Goal: Task Accomplishment & Management: Complete application form

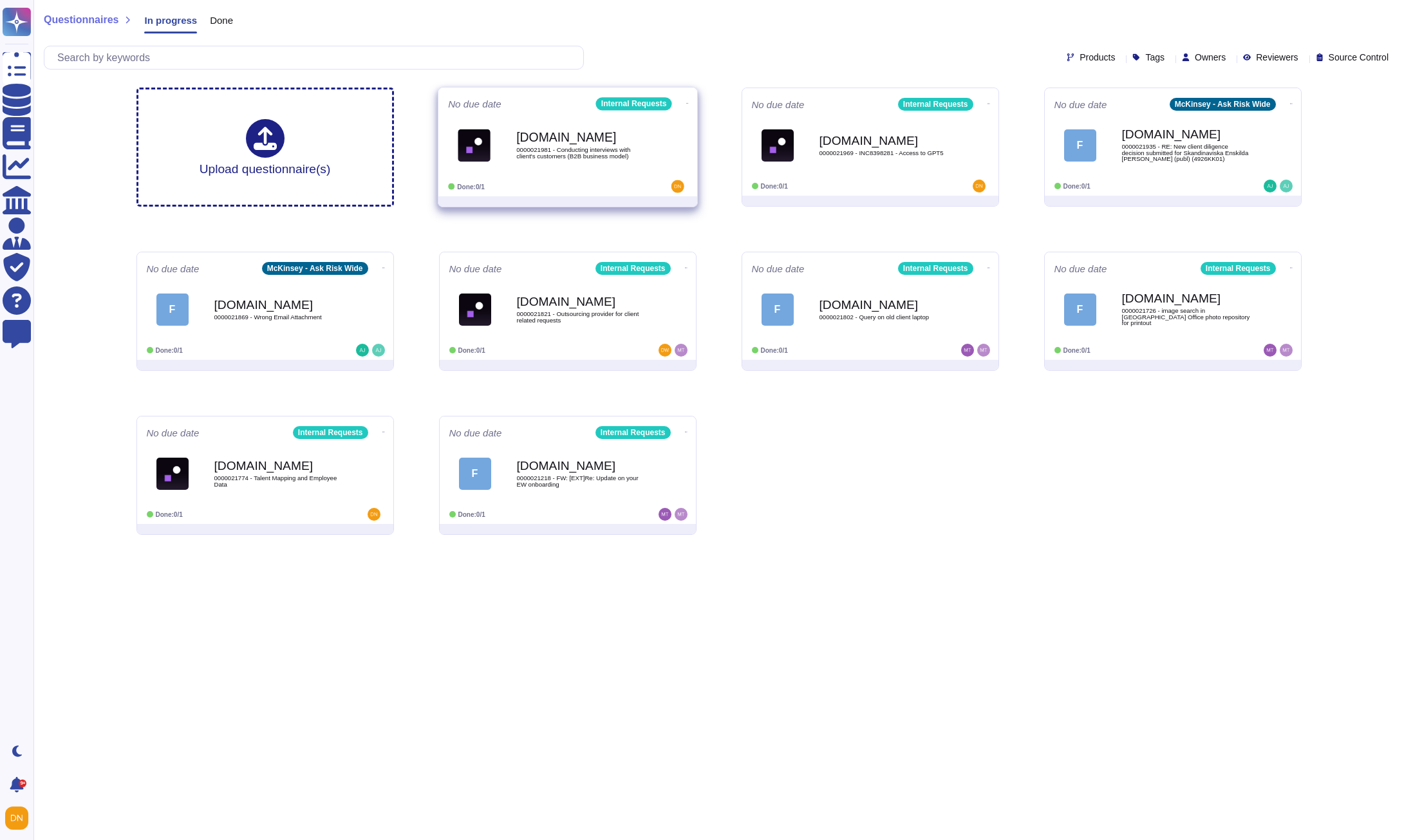
click at [609, 157] on span "0000021981 - Conducting interviews with client's customers (B2B business model)" at bounding box center [581, 152] width 130 height 12
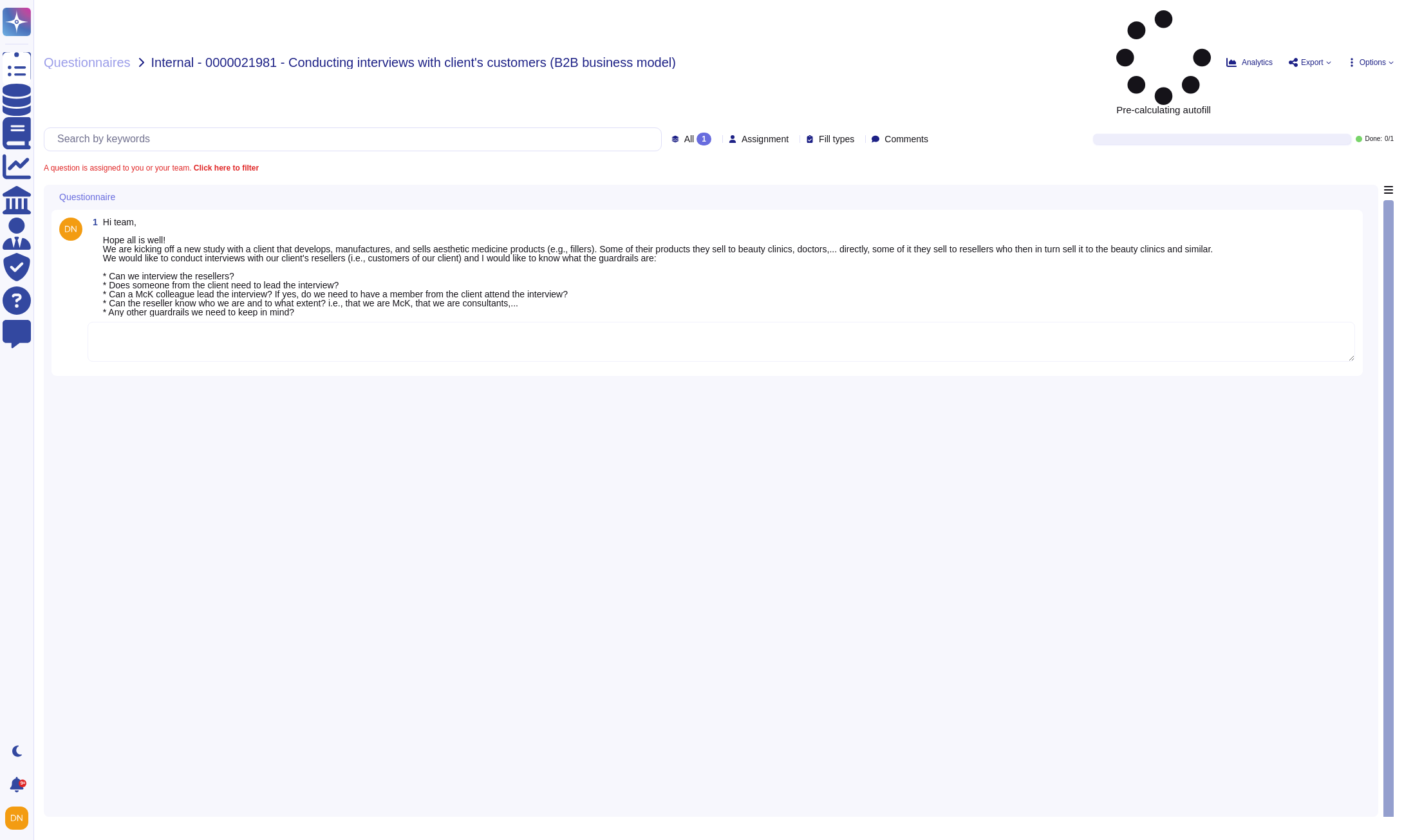
click at [566, 322] on textarea at bounding box center [721, 341] width 1267 height 40
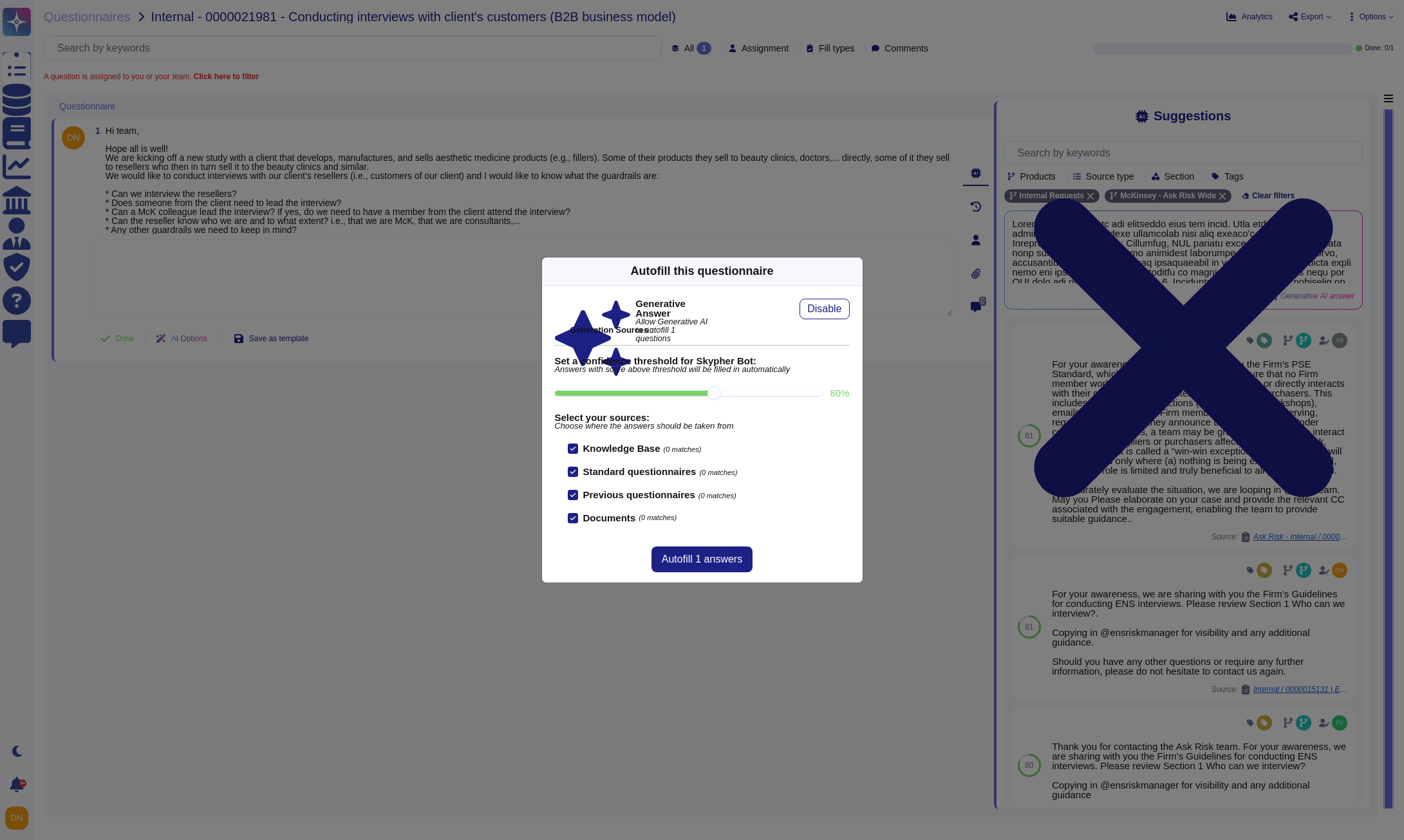
click at [845, 273] on div "Autofill this questionnaire" at bounding box center [702, 272] width 320 height 28
click at [855, 271] on icon at bounding box center [855, 271] width 0 height 0
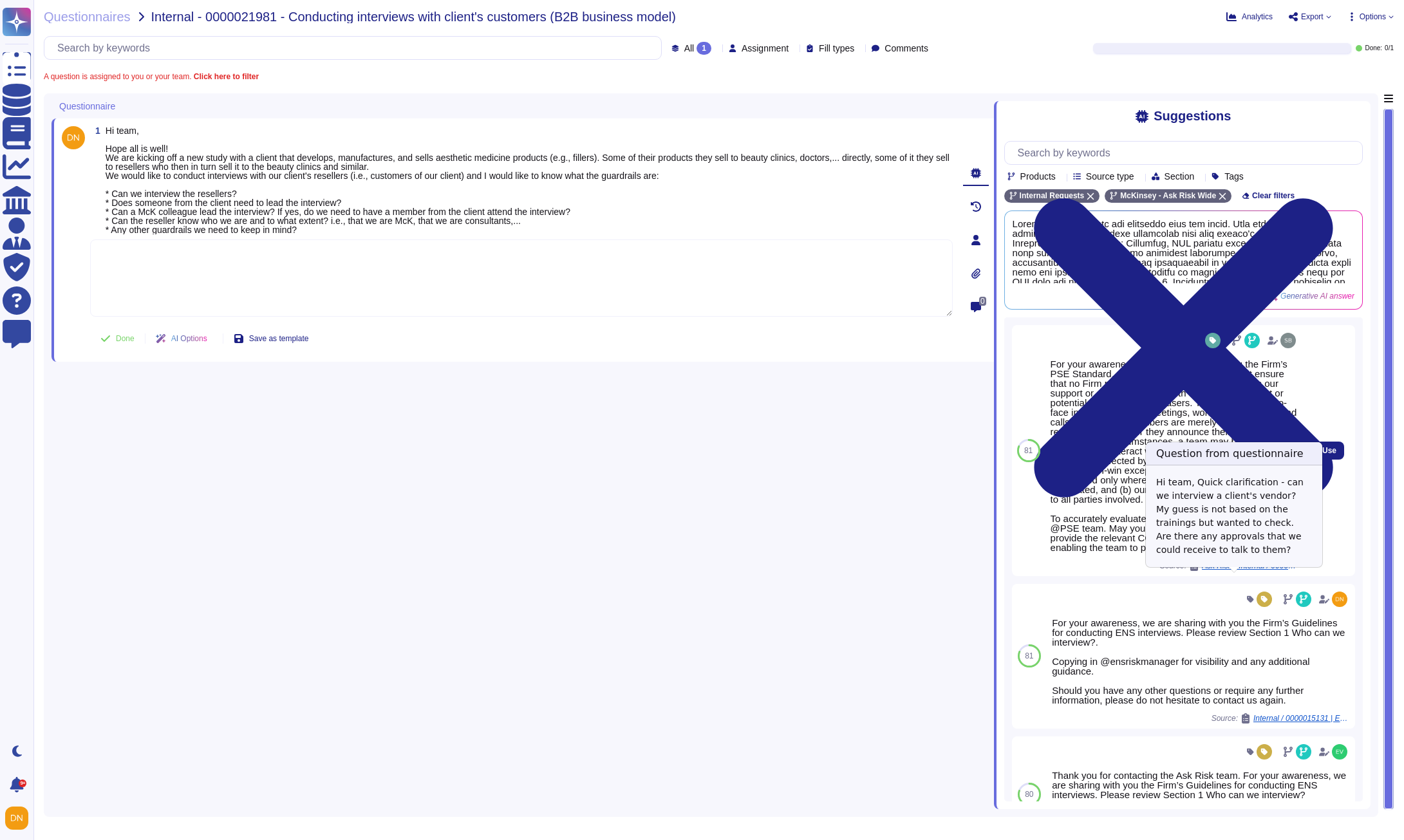
click at [1202, 569] on span "Ask Risk - Internal / 0000013876 - Urgent - Clarification" at bounding box center [1249, 565] width 96 height 7
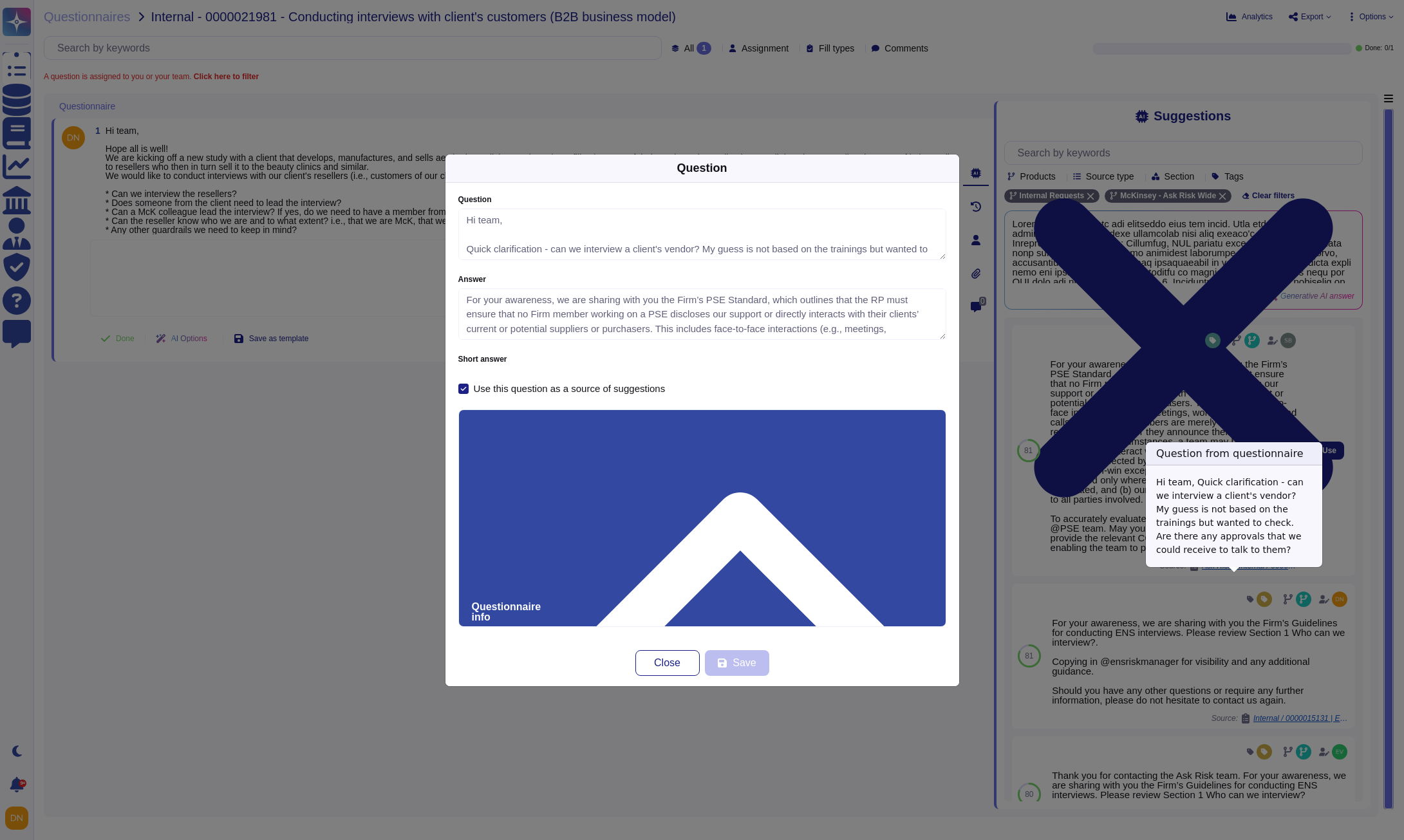
type textarea "Hi team, Quick clarification - can we interview a client's vendor? My guess is …"
type textarea "For your awareness, we are sharing with you the Firm’s PSE Standard, which outl…"
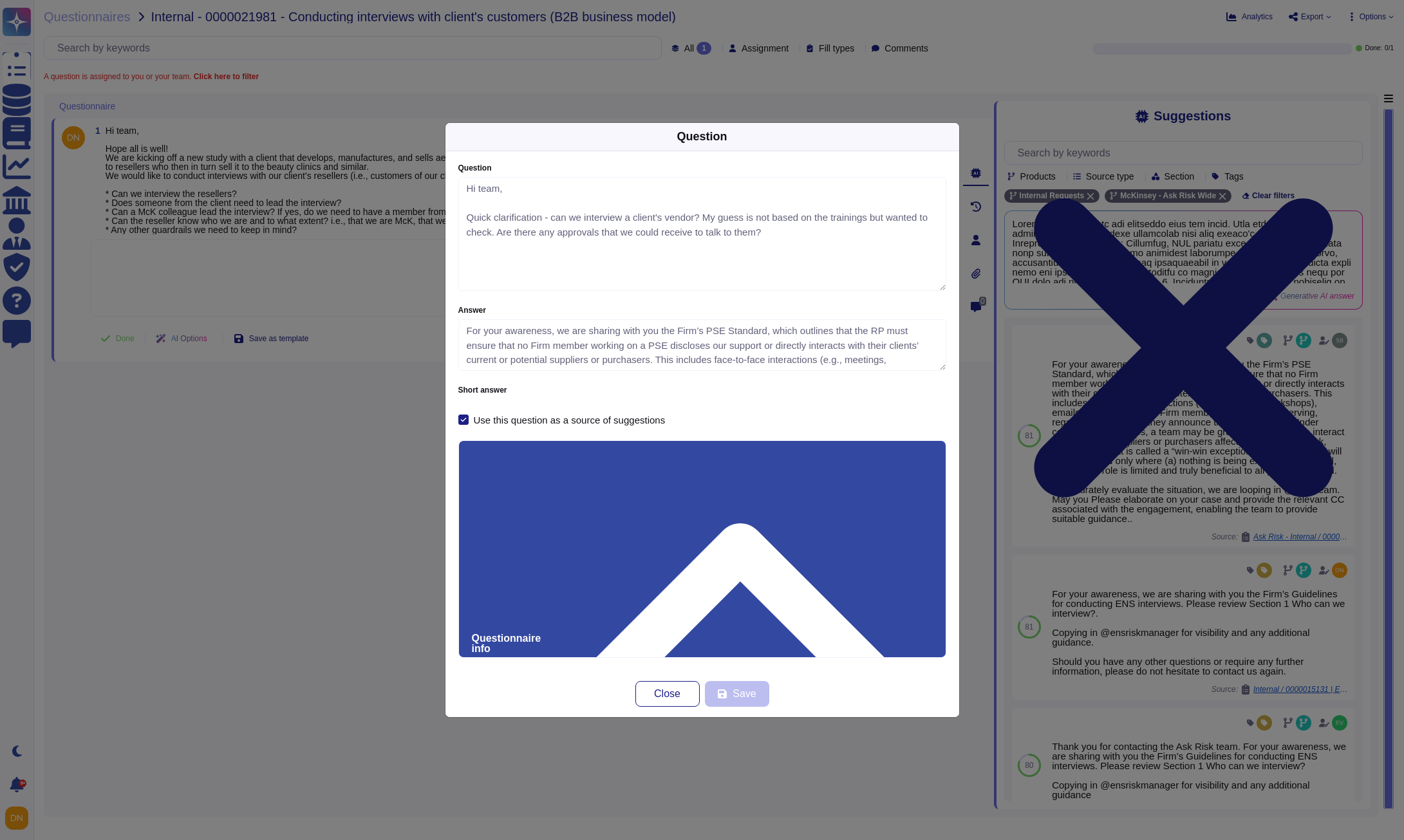
drag, startPoint x: 939, startPoint y: 257, endPoint x: 939, endPoint y: 319, distance: 62.0
click at [939, 319] on div "Question Hi team, Quick clarification - can we interview a client's vendor? My …" at bounding box center [702, 294] width 488 height 260
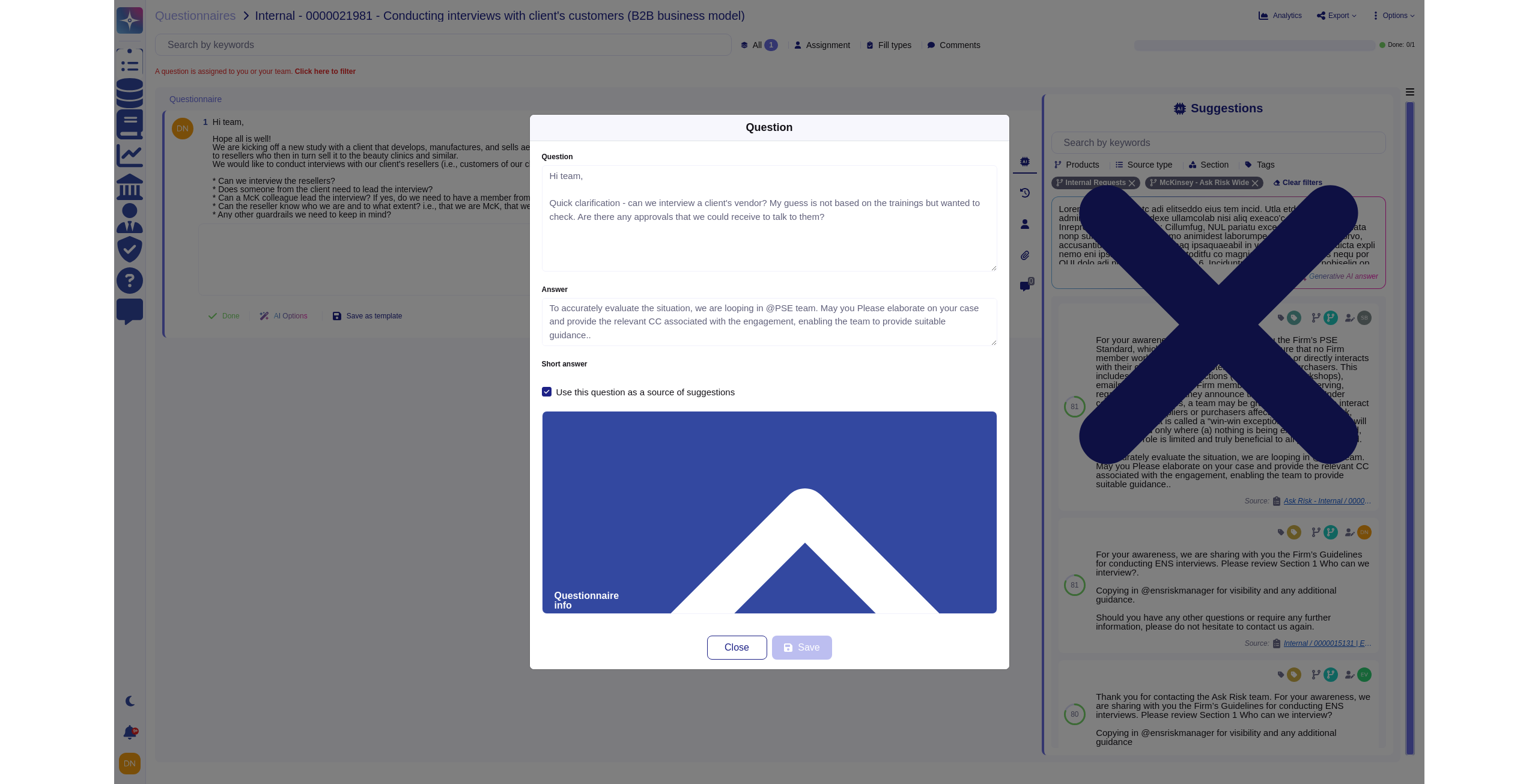
scroll to position [137, 0]
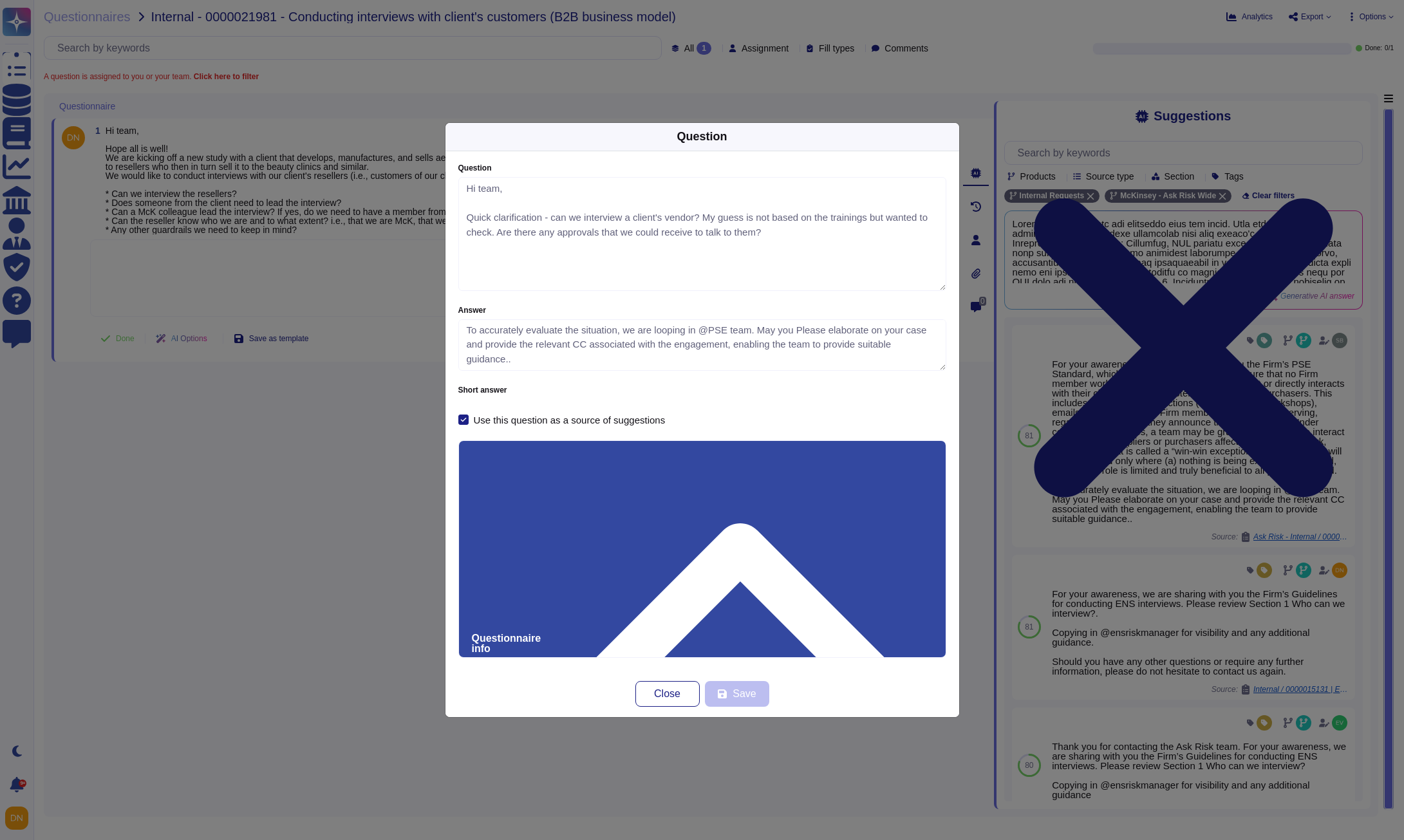
drag, startPoint x: 531, startPoint y: 510, endPoint x: 433, endPoint y: 517, distance: 98.2
click at [433, 517] on div "Question Question Hi team, Quick clarification - can we interview a client's ve…" at bounding box center [702, 420] width 1404 height 840
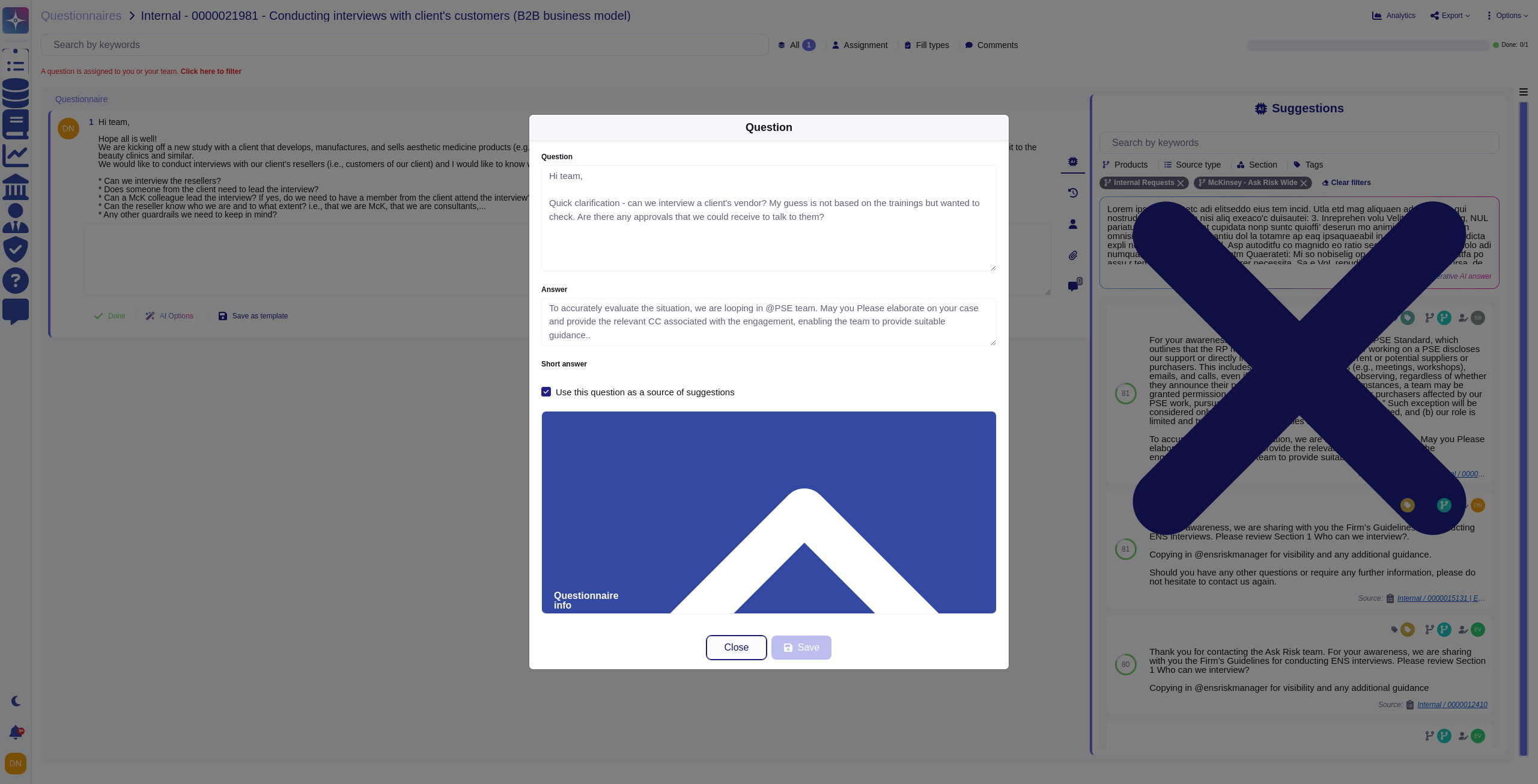
click at [737, 653] on button "Close" at bounding box center [736, 647] width 60 height 24
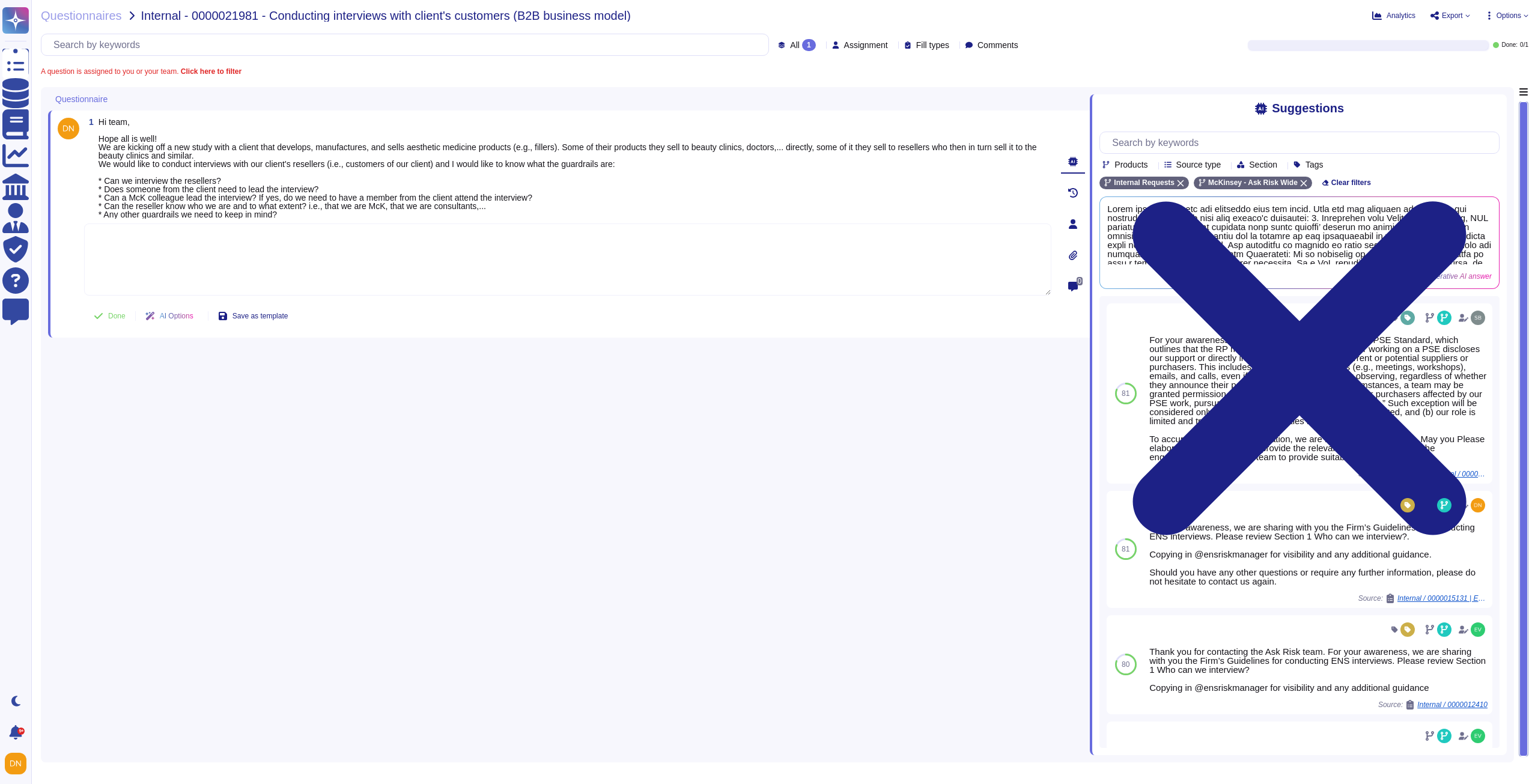
click at [372, 271] on textarea at bounding box center [568, 259] width 967 height 72
paste textarea "Lorem ips dol sitametcon adi Eli Sedd eius tem inc utla etdolorem al enim admin…"
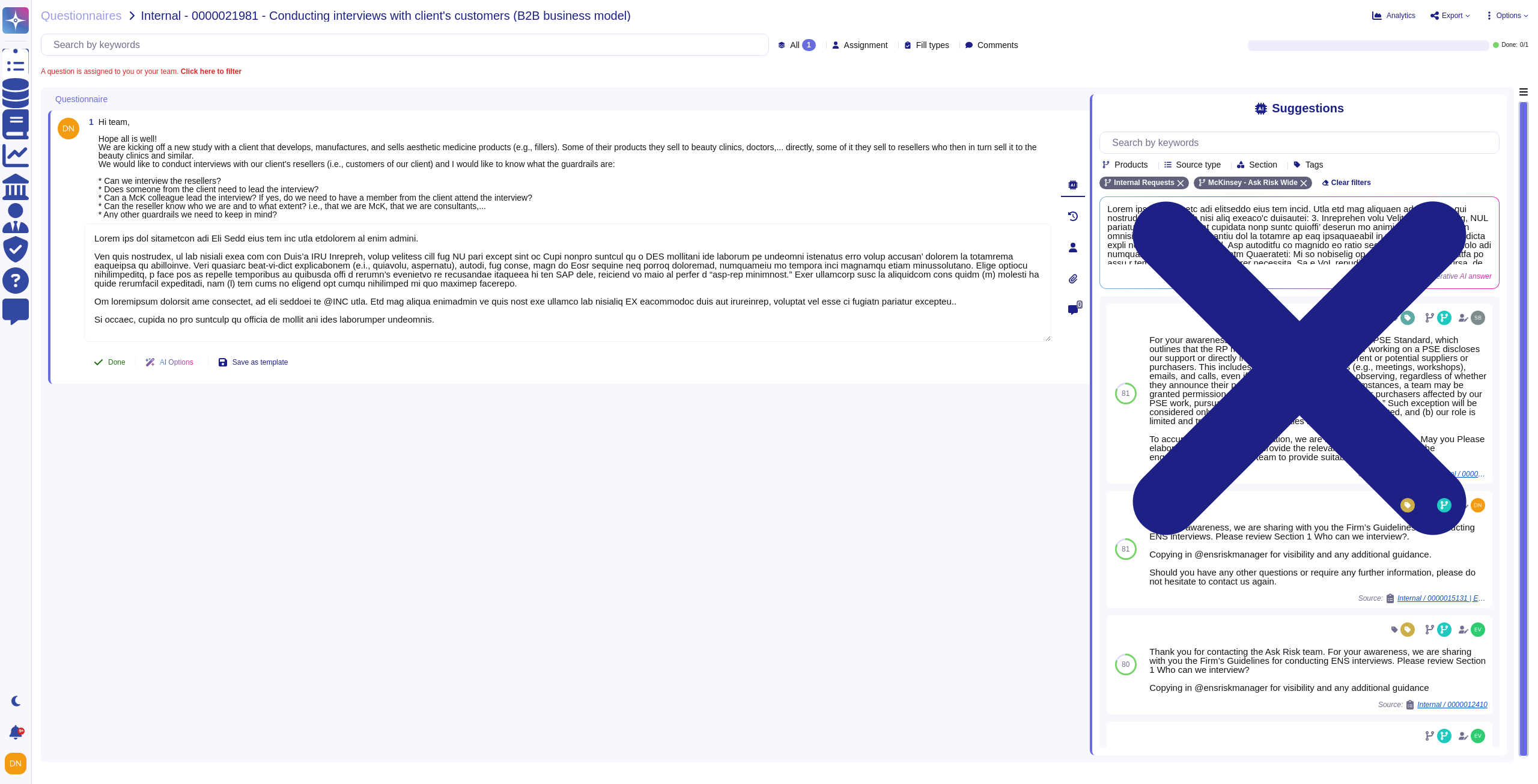
type textarea "Lorem ips dol sitametcon adi Eli Sedd eius tem inc utla etdolorem al enim admin…"
click at [111, 366] on span "Done" at bounding box center [117, 361] width 18 height 7
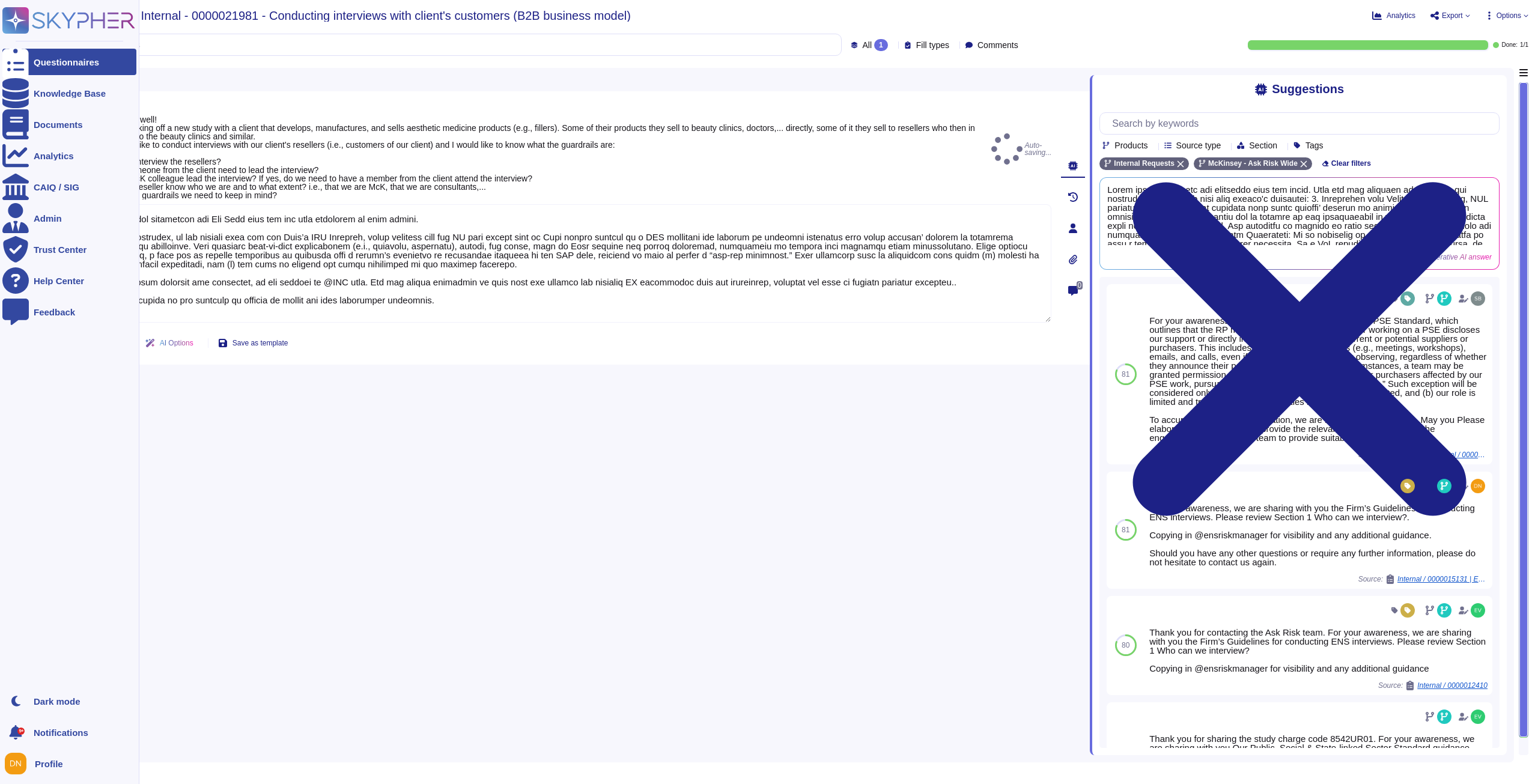
click at [26, 69] on div at bounding box center [16, 62] width 26 height 26
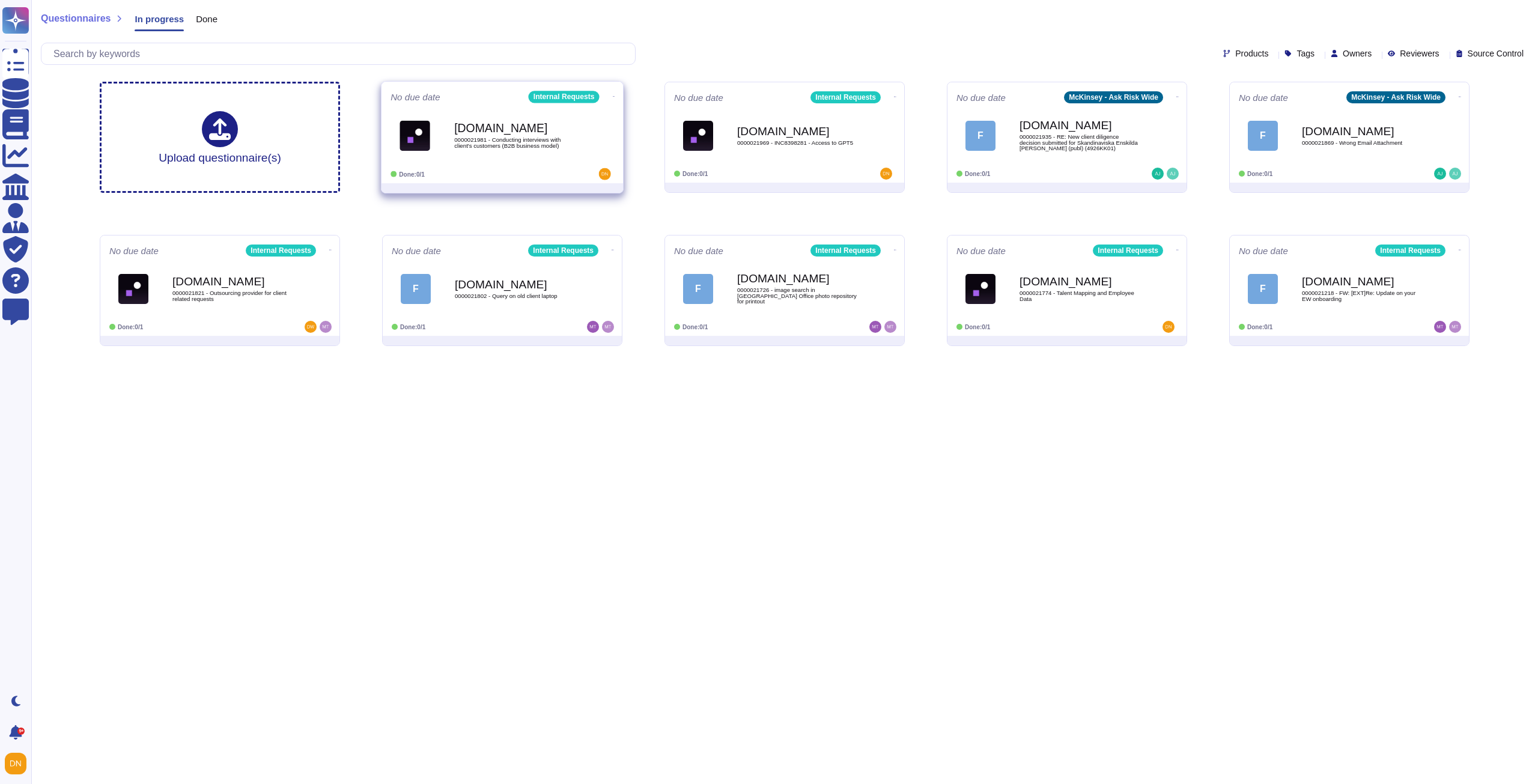
click at [453, 124] on span "[DOMAIN_NAME] 0000021981 - Conducting interviews with client's customers (B2B b…" at bounding box center [502, 135] width 224 height 48
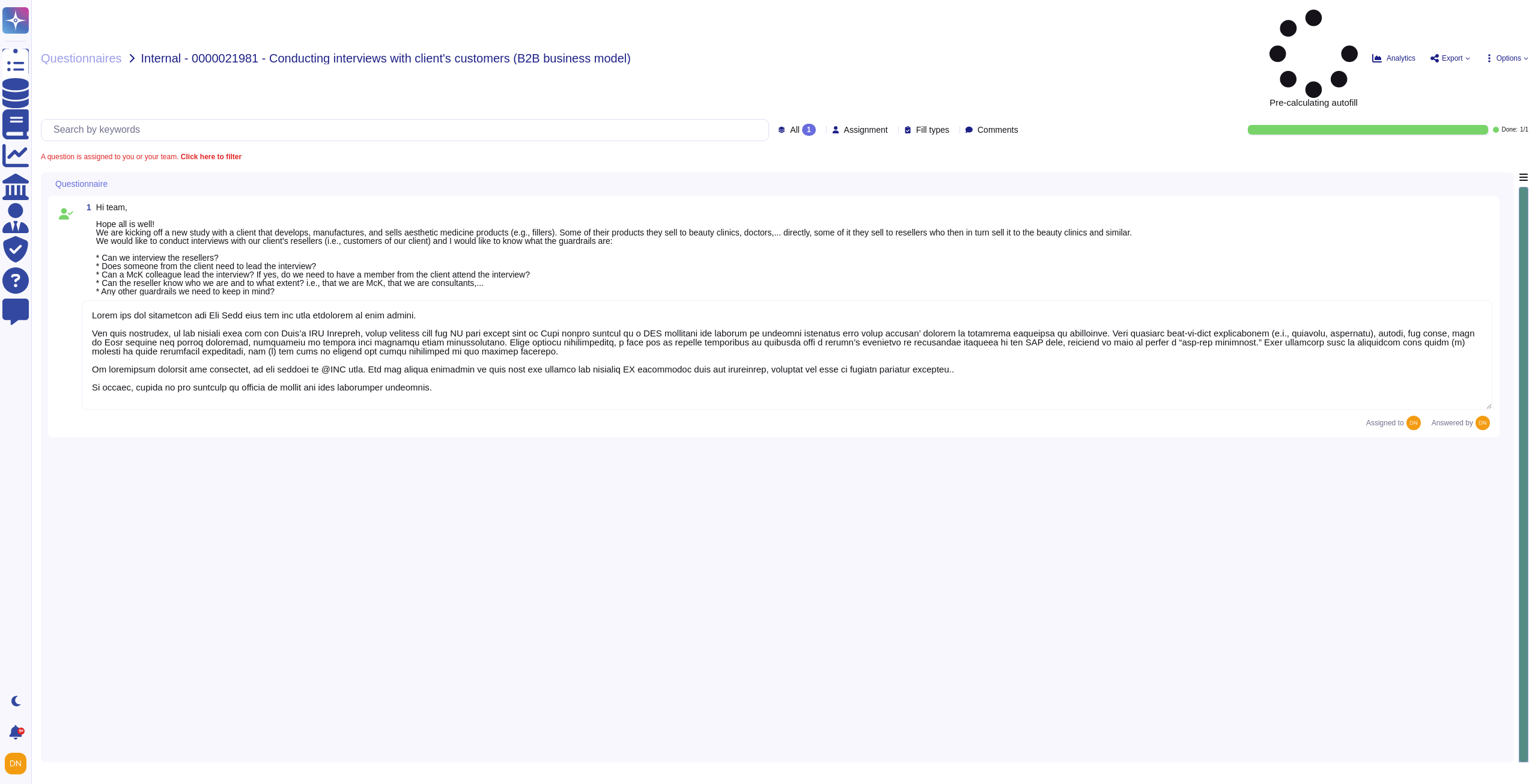
type textarea "Lorem ips dol sitametcon adi Eli Sedd eius tem inc utla etdolorem al enim admin…"
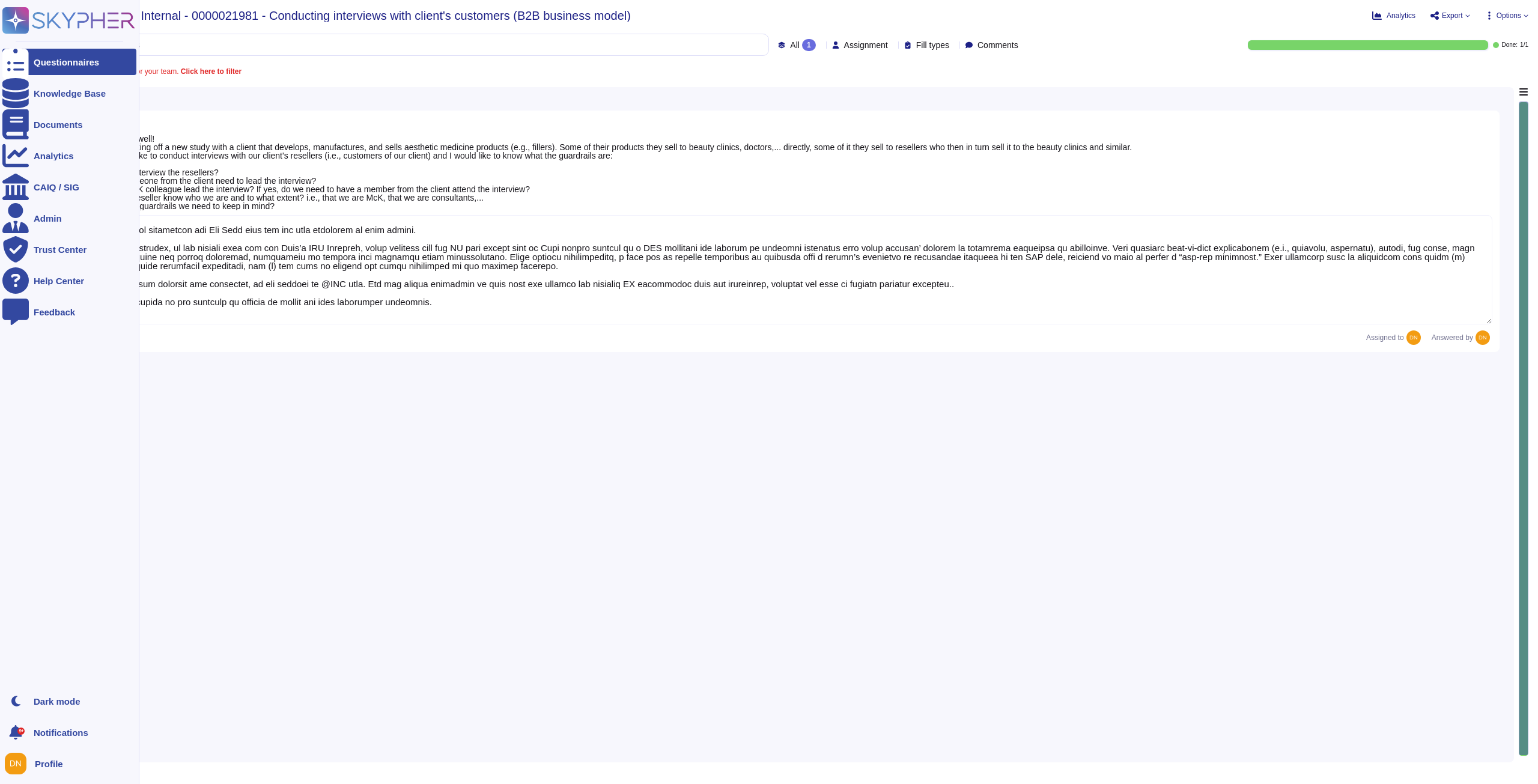
click at [7, 72] on div at bounding box center [16, 62] width 26 height 26
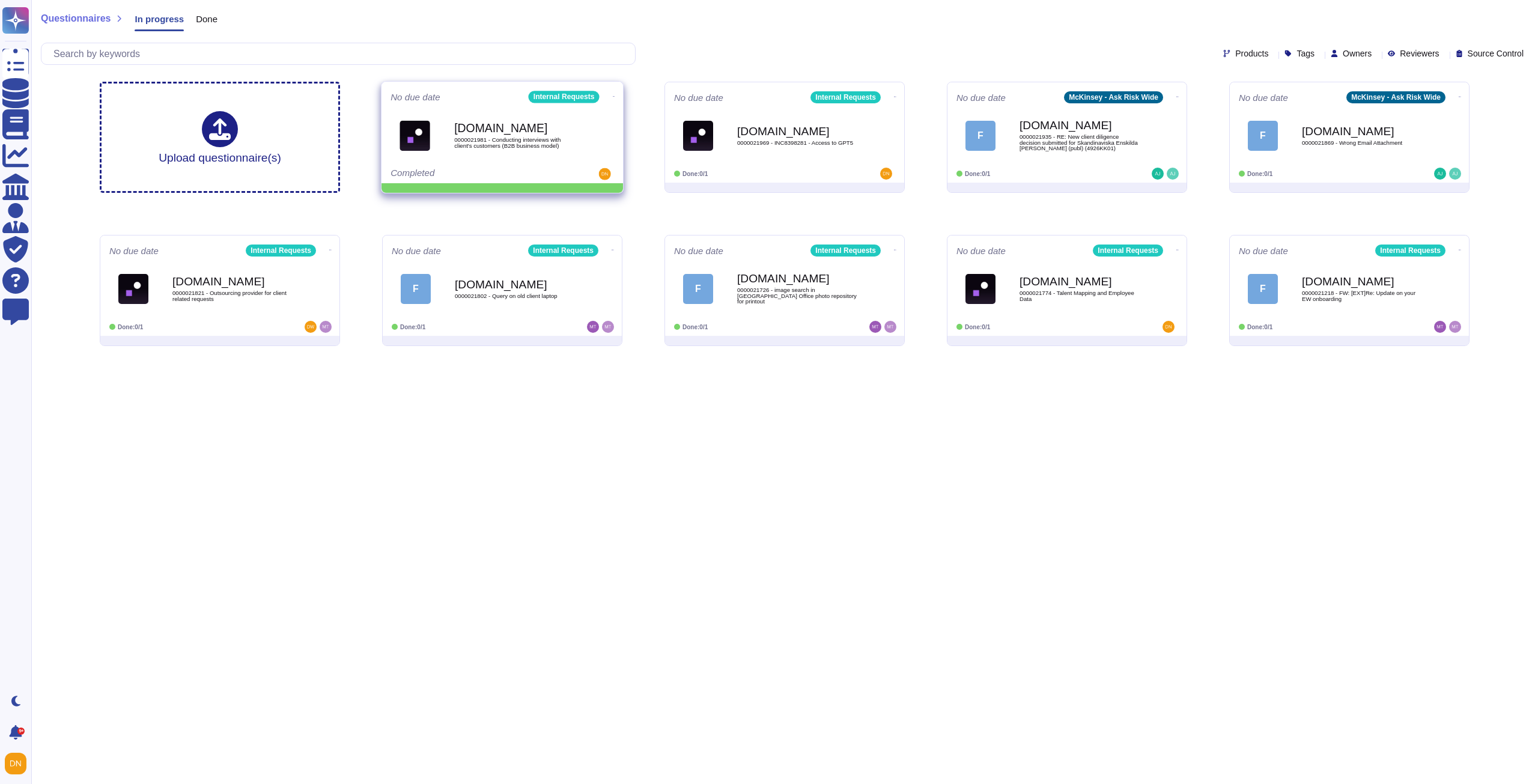
click at [613, 96] on icon at bounding box center [614, 96] width 3 height 1
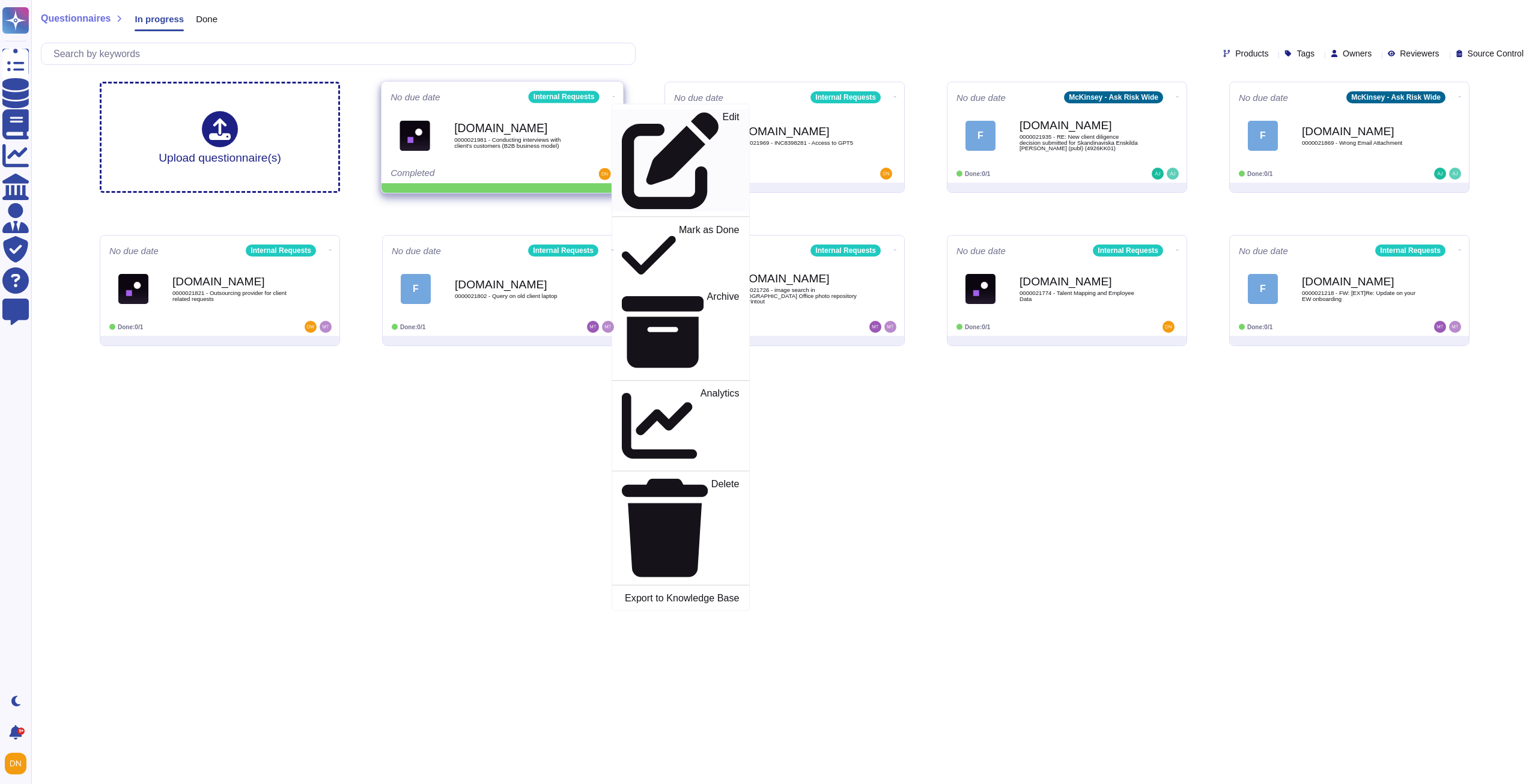
click at [723, 120] on p "Edit" at bounding box center [731, 161] width 17 height 98
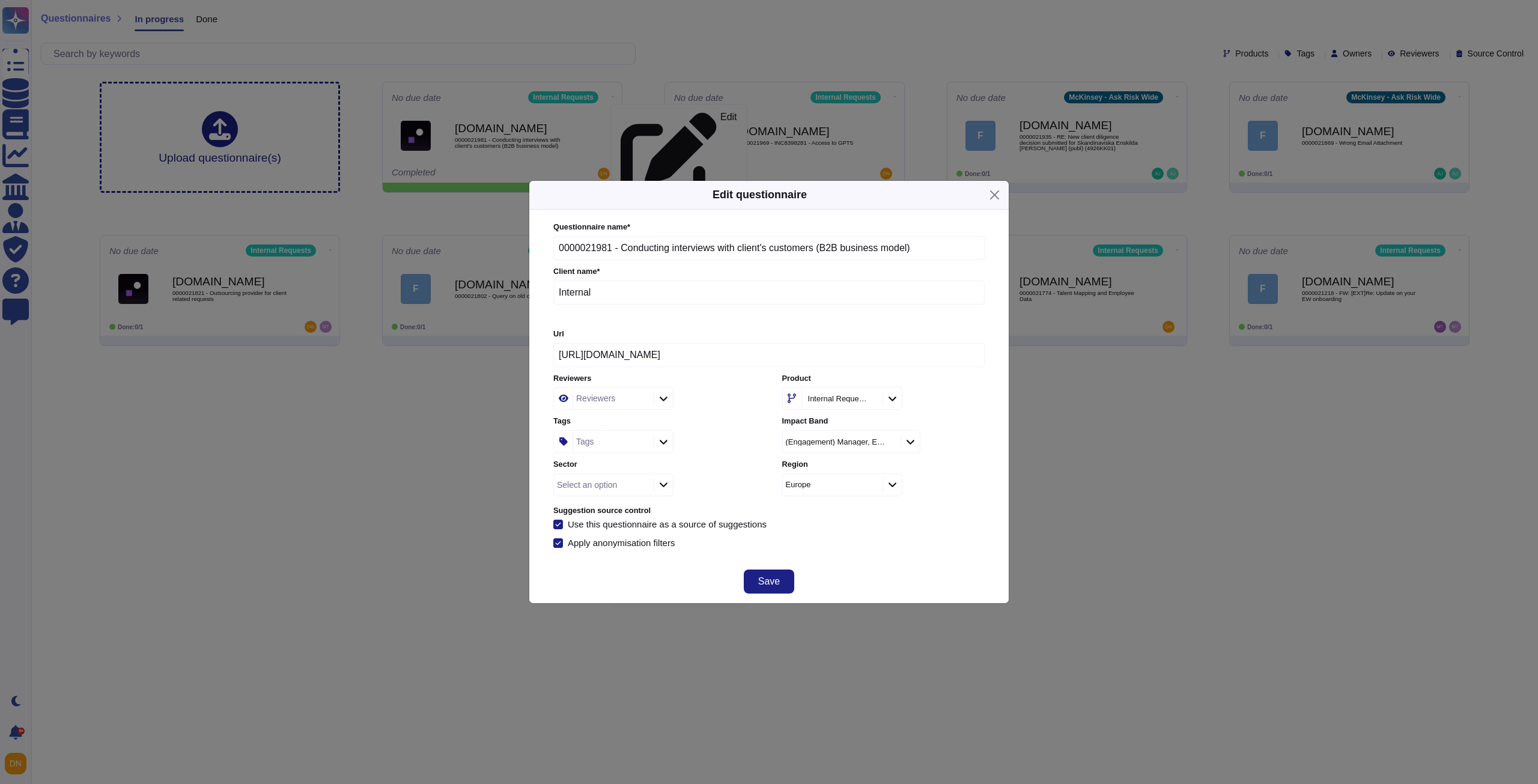
click at [588, 445] on div "Tags" at bounding box center [585, 441] width 18 height 8
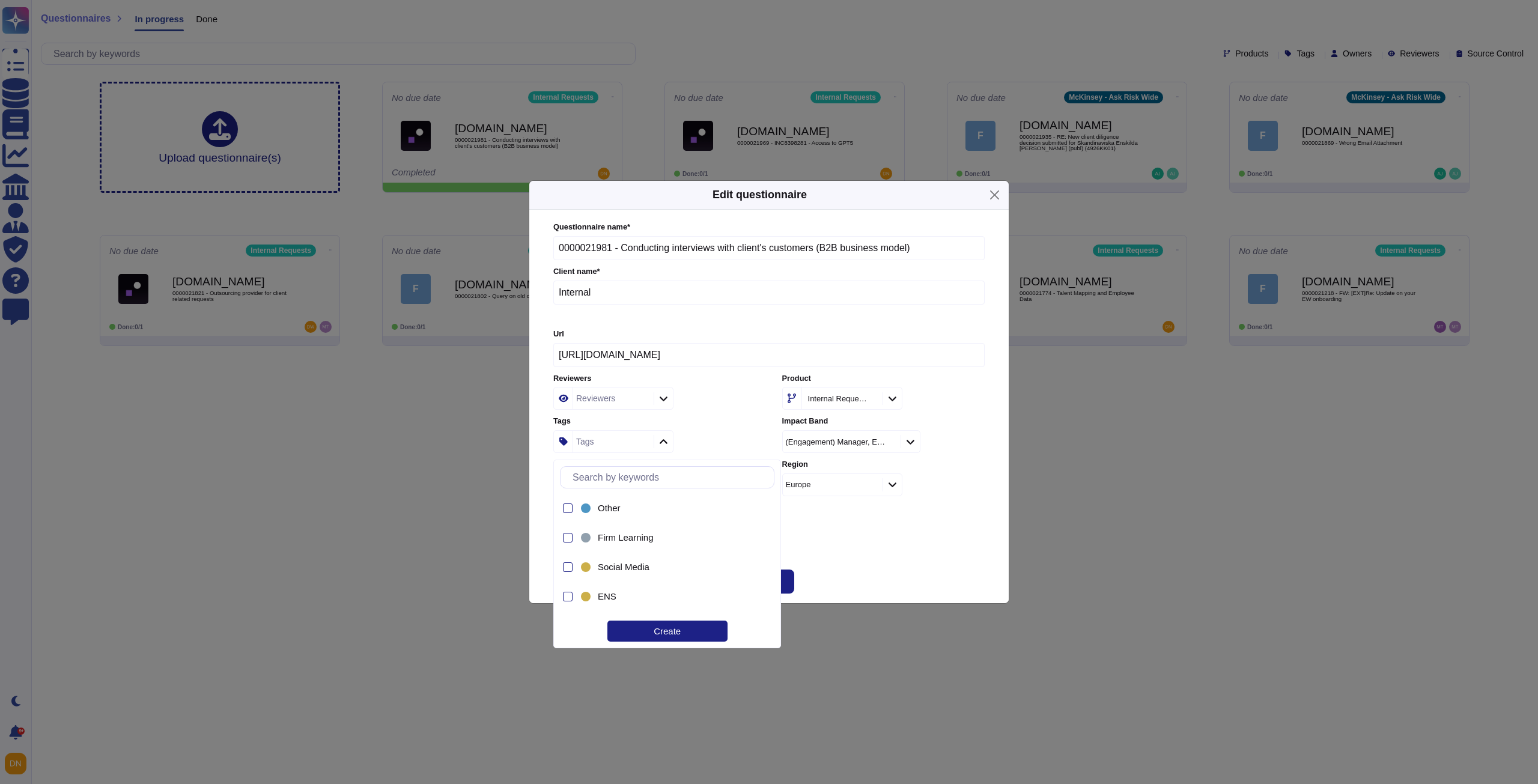
type input "s"
type input "csr p"
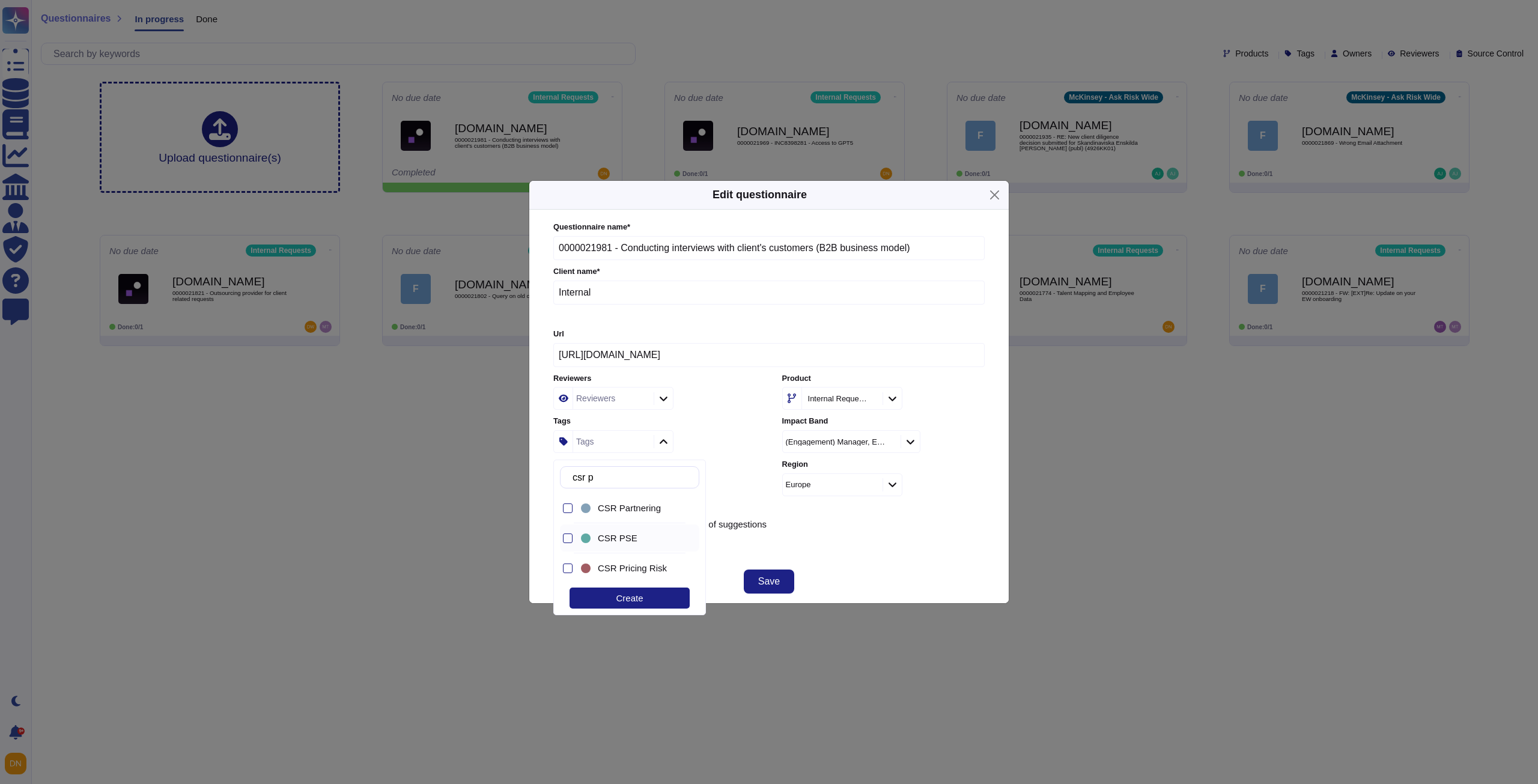
click at [579, 541] on div at bounding box center [586, 538] width 14 height 14
click at [803, 560] on div "Questionnaire name * 0000021981 - Conducting interviews with client's customers…" at bounding box center [768, 385] width 455 height 350
click at [778, 582] on span "Save" at bounding box center [769, 581] width 21 height 9
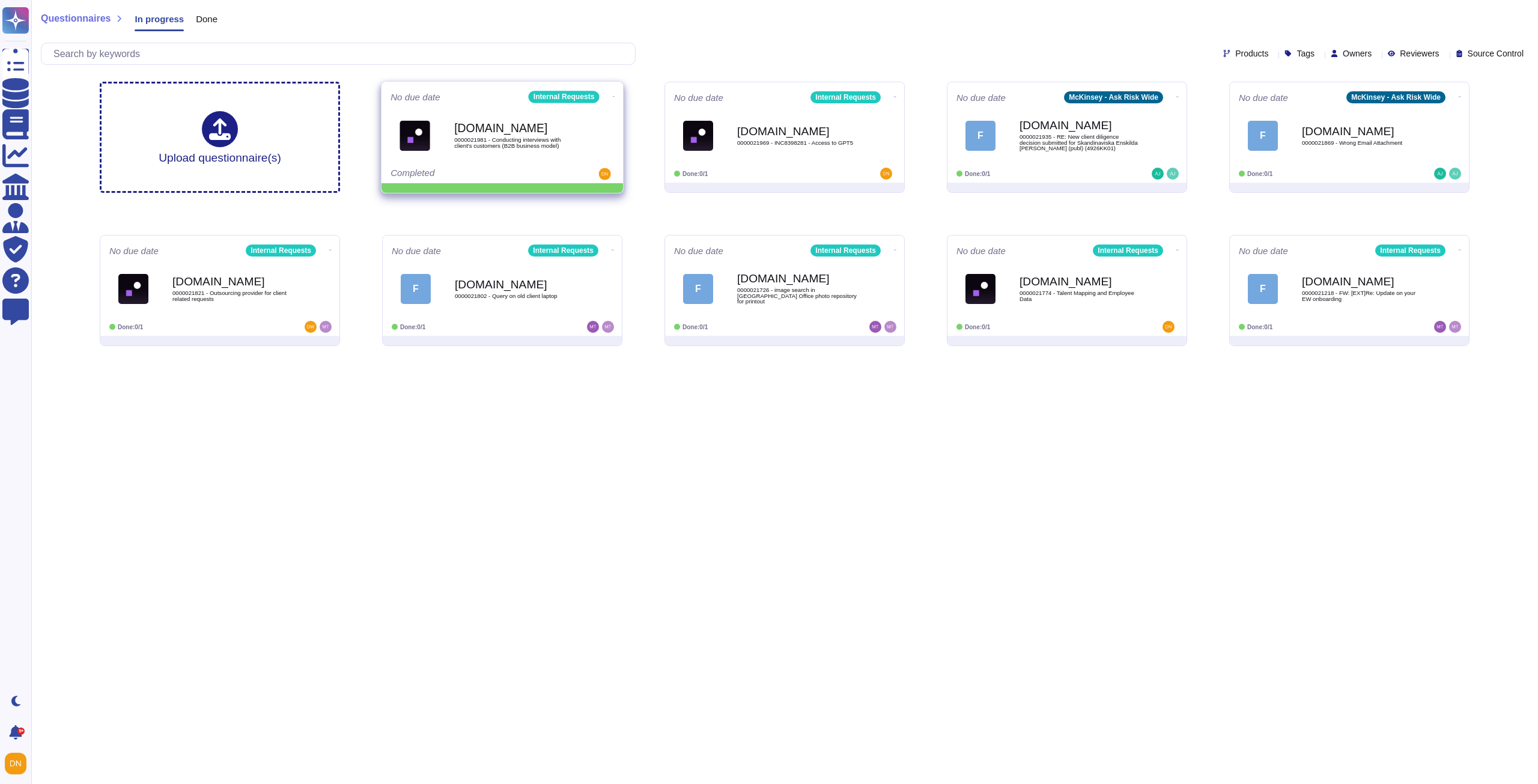
click at [613, 96] on icon at bounding box center [614, 96] width 3 height 3
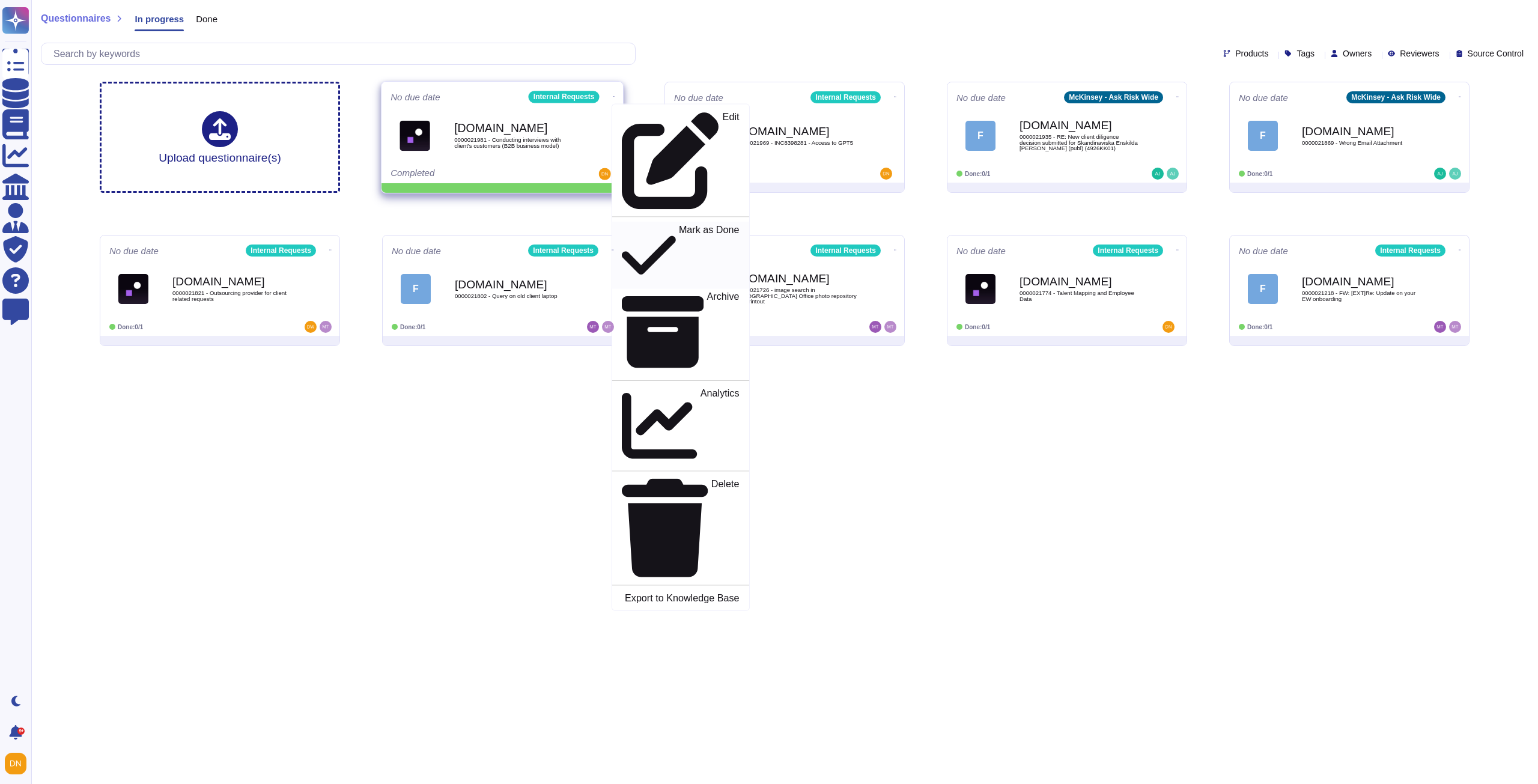
click at [679, 225] on p "Mark as Done" at bounding box center [709, 255] width 60 height 61
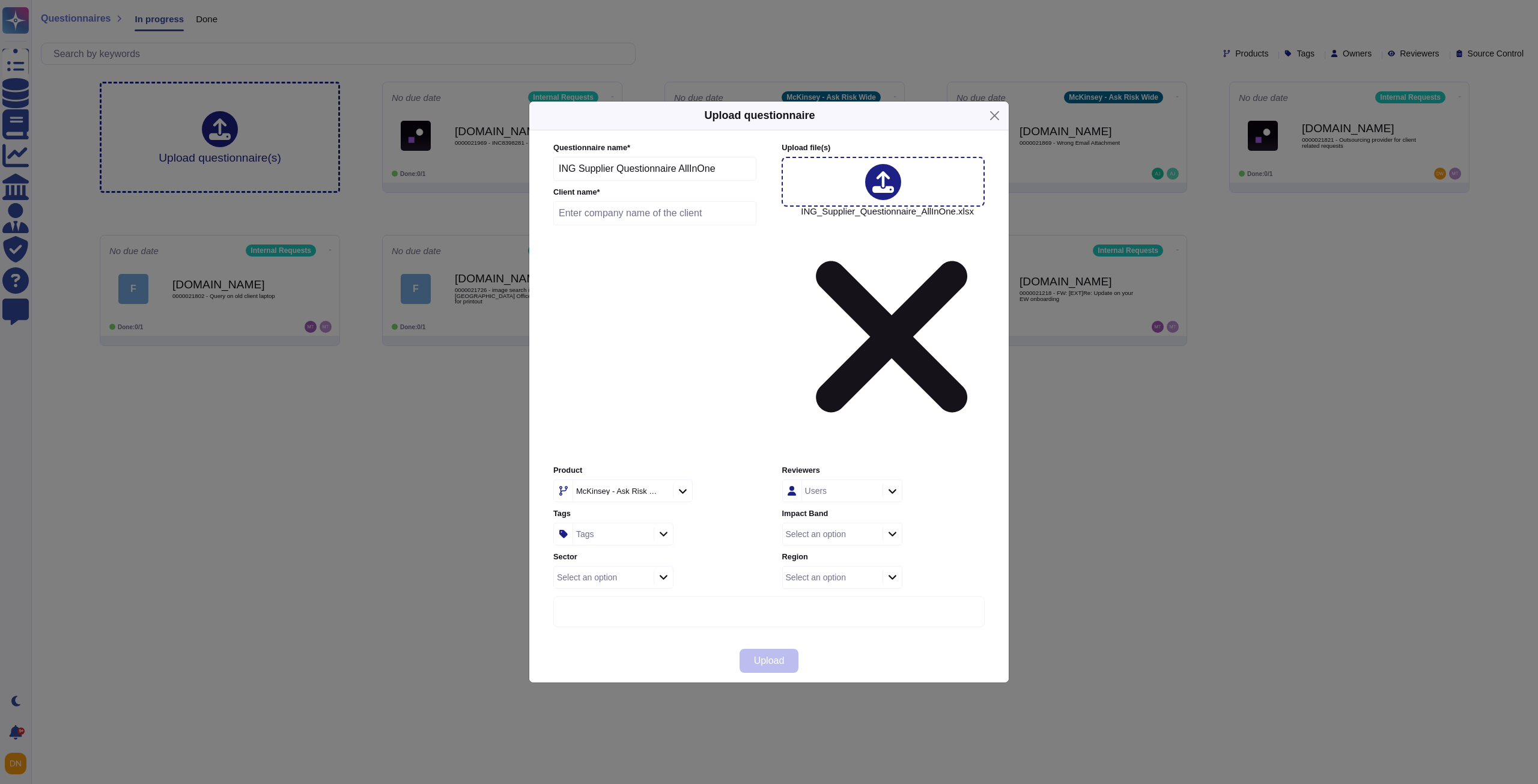
drag, startPoint x: 575, startPoint y: 284, endPoint x: 540, endPoint y: 285, distance: 35.0
click at [540, 285] on div "Questionnaire name * ING Supplier Questionnaire AllInOne Client name * Upload f…" at bounding box center [768, 385] width 479 height 509
click at [572, 225] on input "text" at bounding box center [655, 213] width 203 height 24
paste input "McKinsey & Company, Inc. [GEOGRAPHIC_DATA]"
type input "McKinsey & Company, Inc. [GEOGRAPHIC_DATA]"
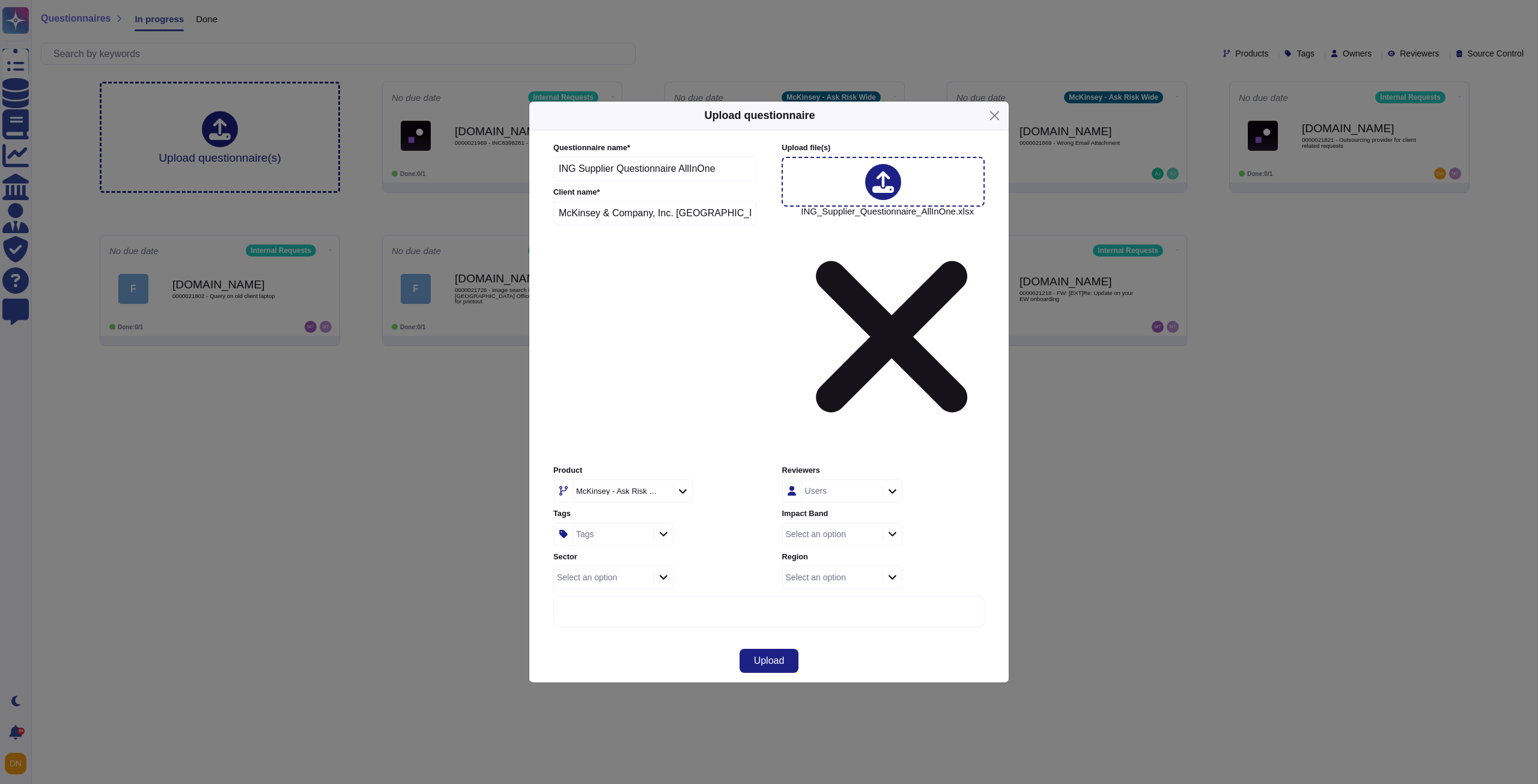
click at [618, 487] on div "McKinsey - Ask Risk Wide" at bounding box center [617, 491] width 82 height 8
click at [619, 452] on div "External Requests" at bounding box center [629, 443] width 139 height 27
click at [605, 523] on div "Tags" at bounding box center [612, 534] width 77 height 21
type input "leg"
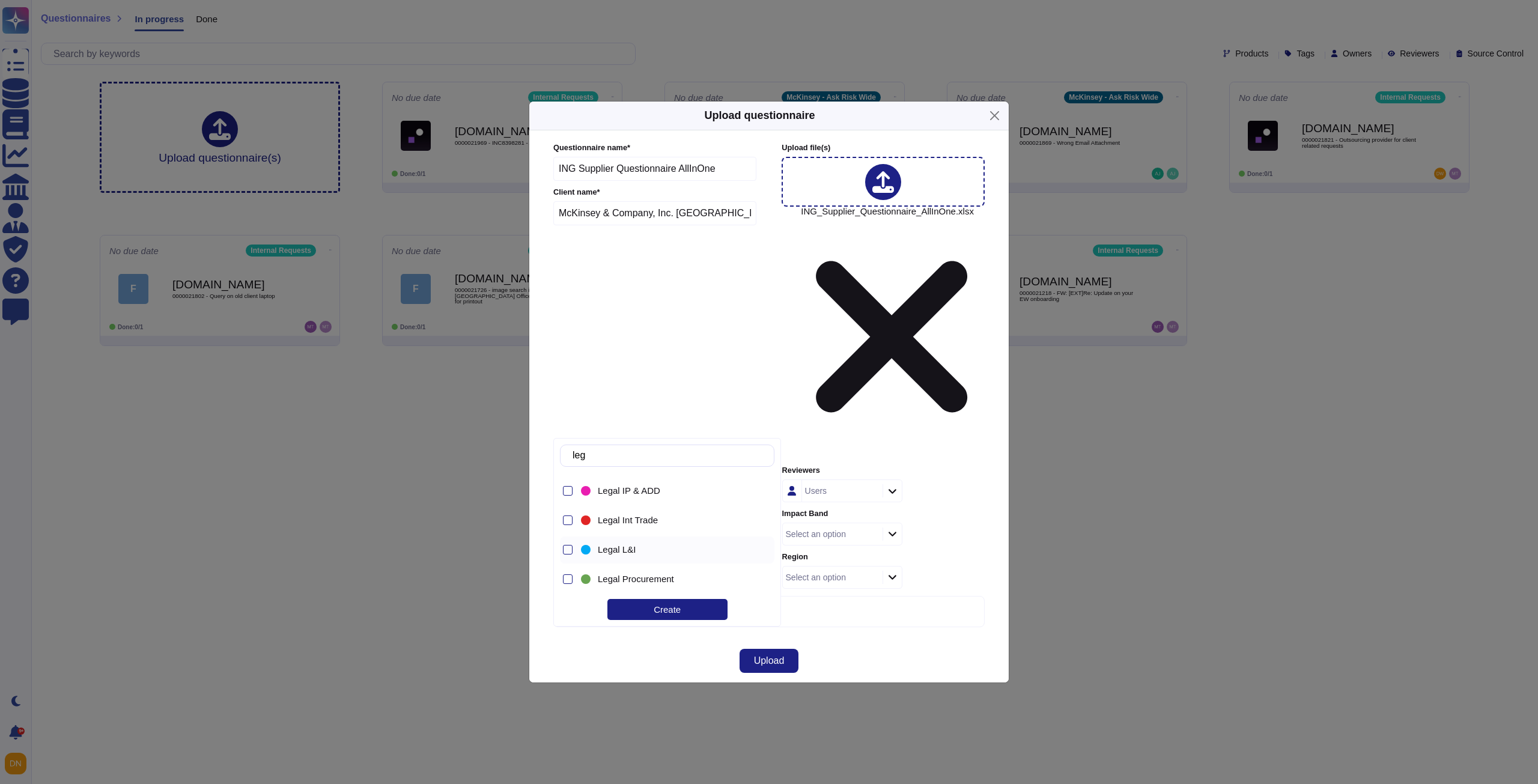
click at [675, 543] on div "Legal L&I" at bounding box center [670, 550] width 183 height 27
click at [852, 639] on div "Upload" at bounding box center [768, 661] width 479 height 43
click at [785, 649] on button "Upload" at bounding box center [769, 661] width 59 height 24
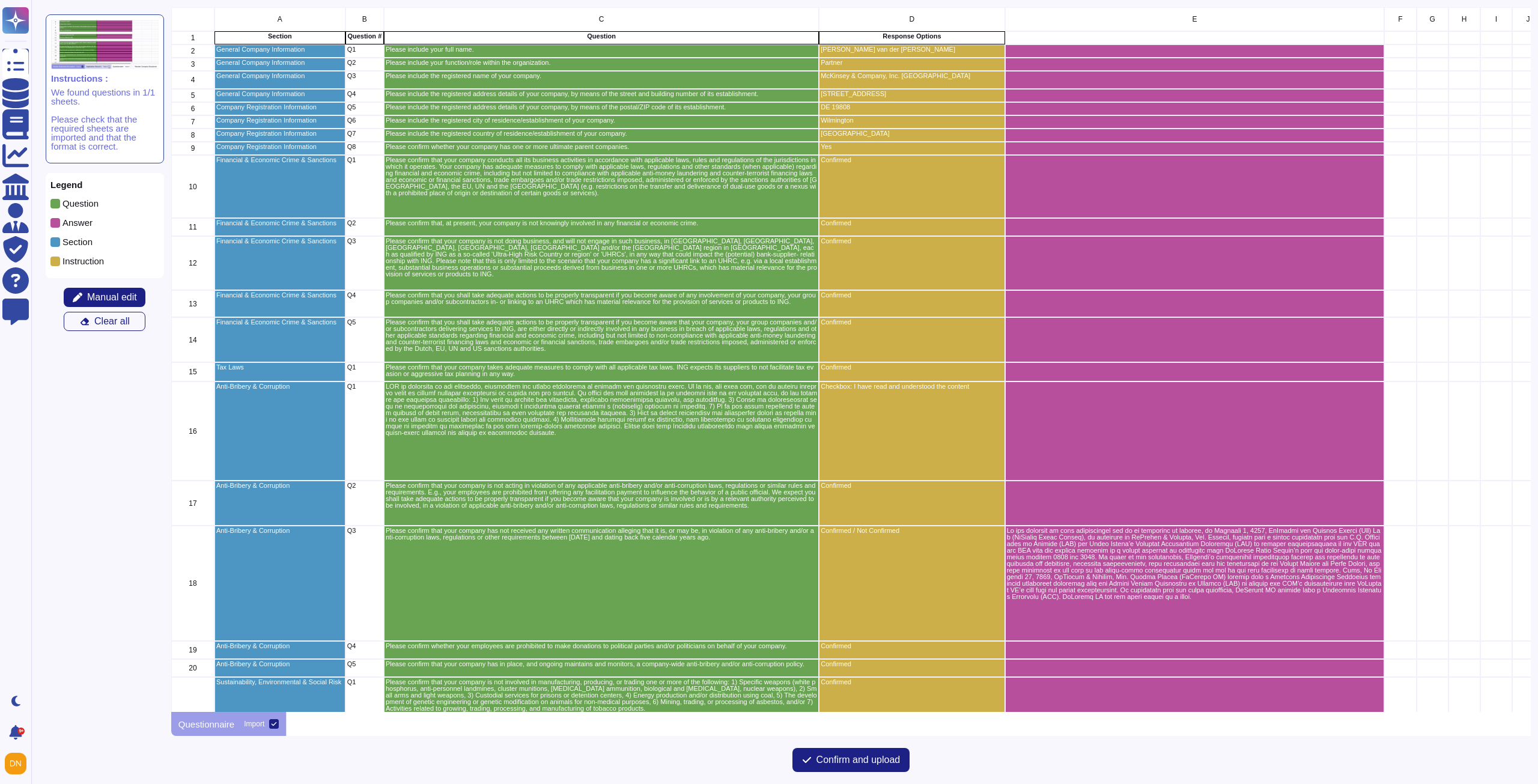
scroll to position [696, 1350]
click at [98, 302] on span "Manual edit" at bounding box center [111, 297] width 50 height 9
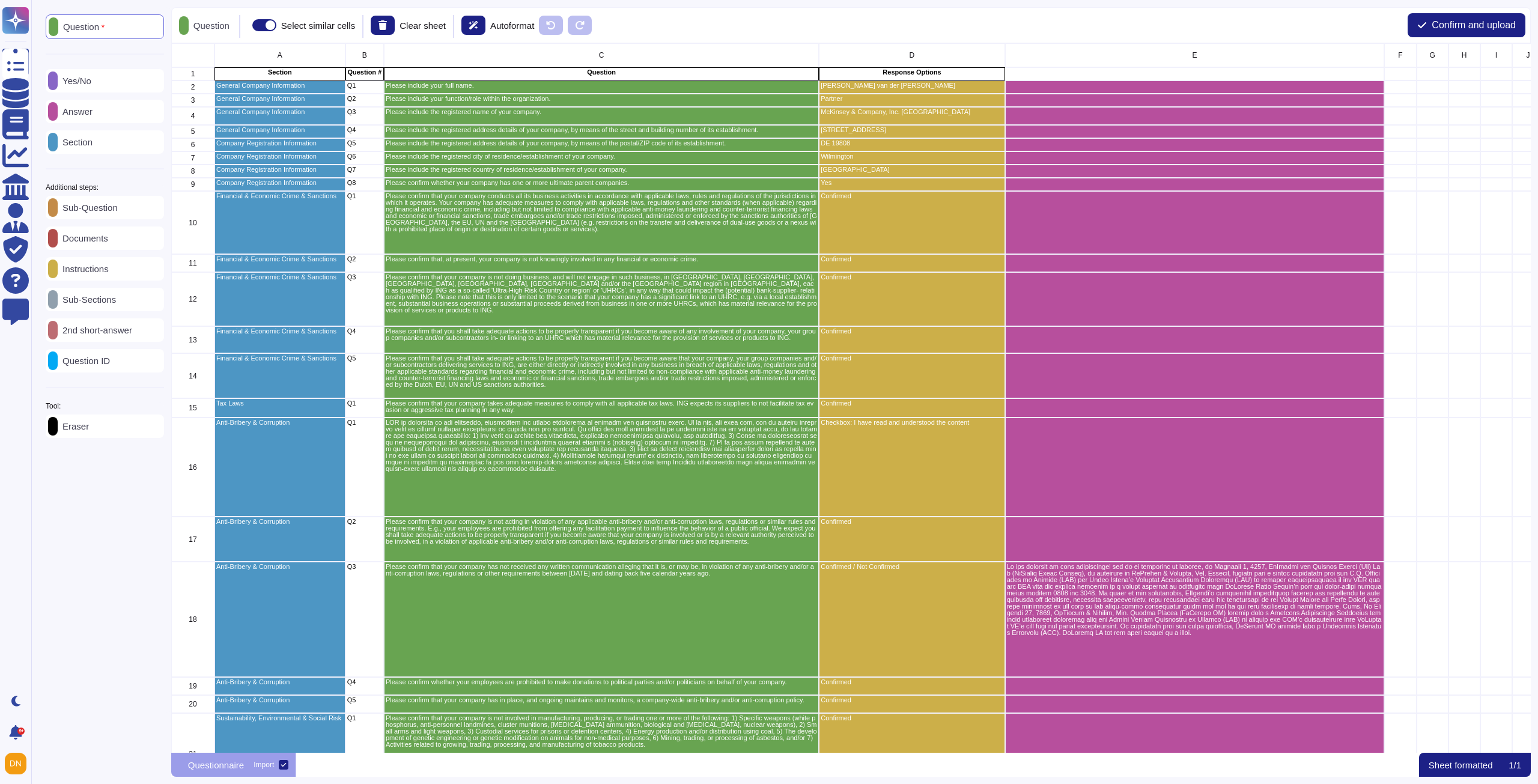
scroll to position [700, 1350]
click at [109, 273] on p "Instructions" at bounding box center [83, 269] width 51 height 9
click at [405, 26] on button at bounding box center [393, 25] width 24 height 20
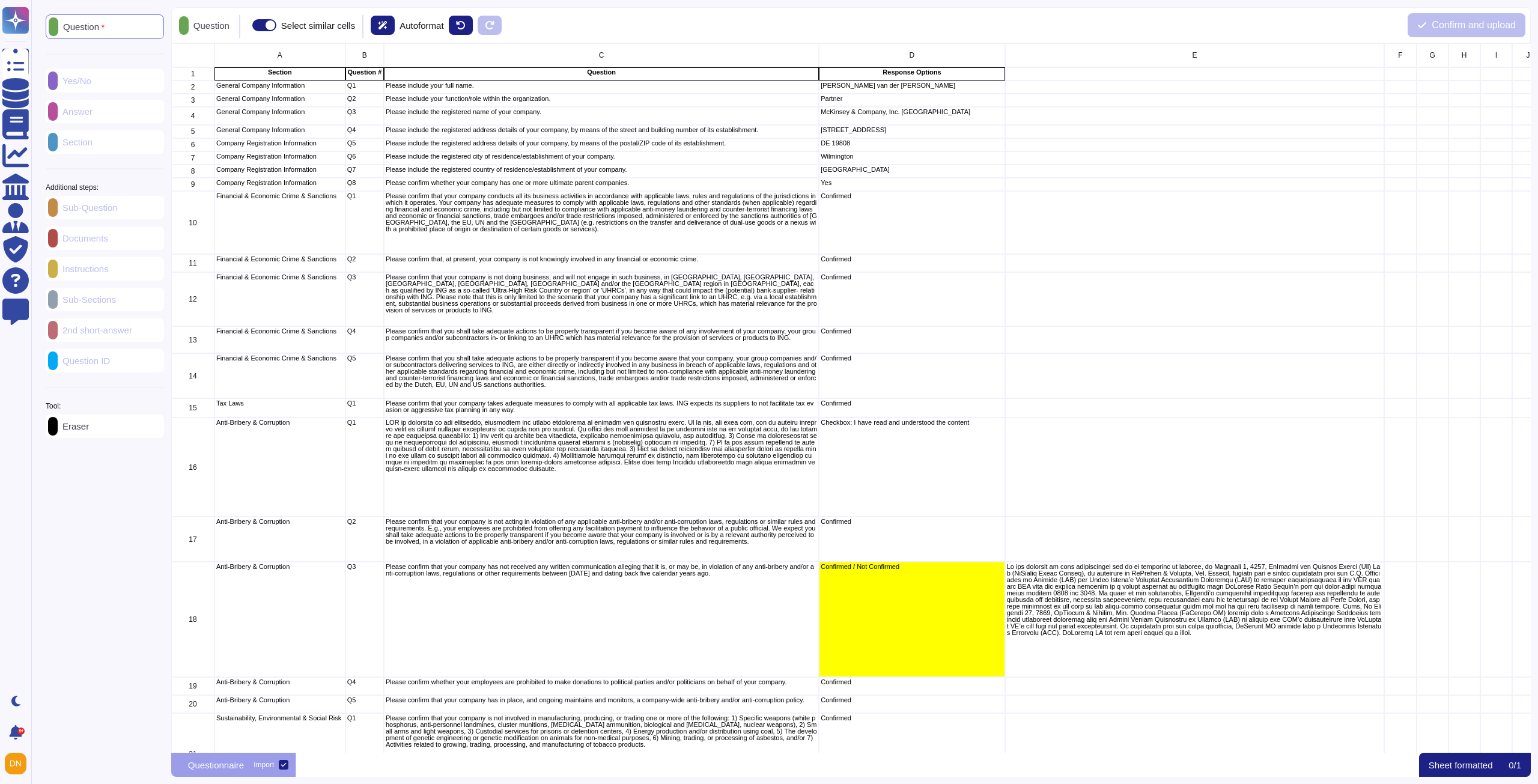
click at [108, 120] on div "Question Yes/No Answer Section Additional steps: Sub-Question Documents Instruc…" at bounding box center [105, 226] width 118 height 424
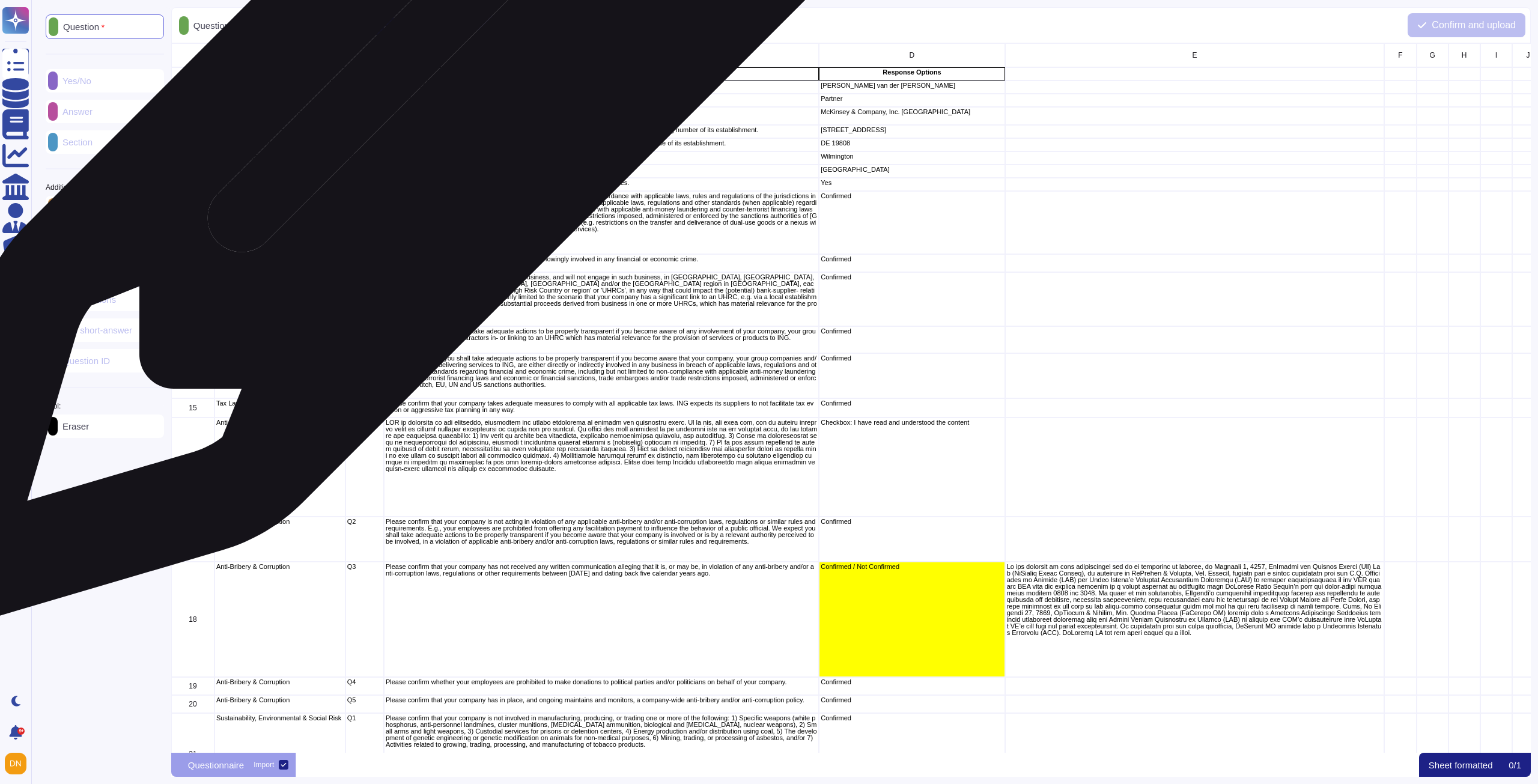
click at [441, 89] on p "Please include your full name." at bounding box center [601, 86] width 431 height 6
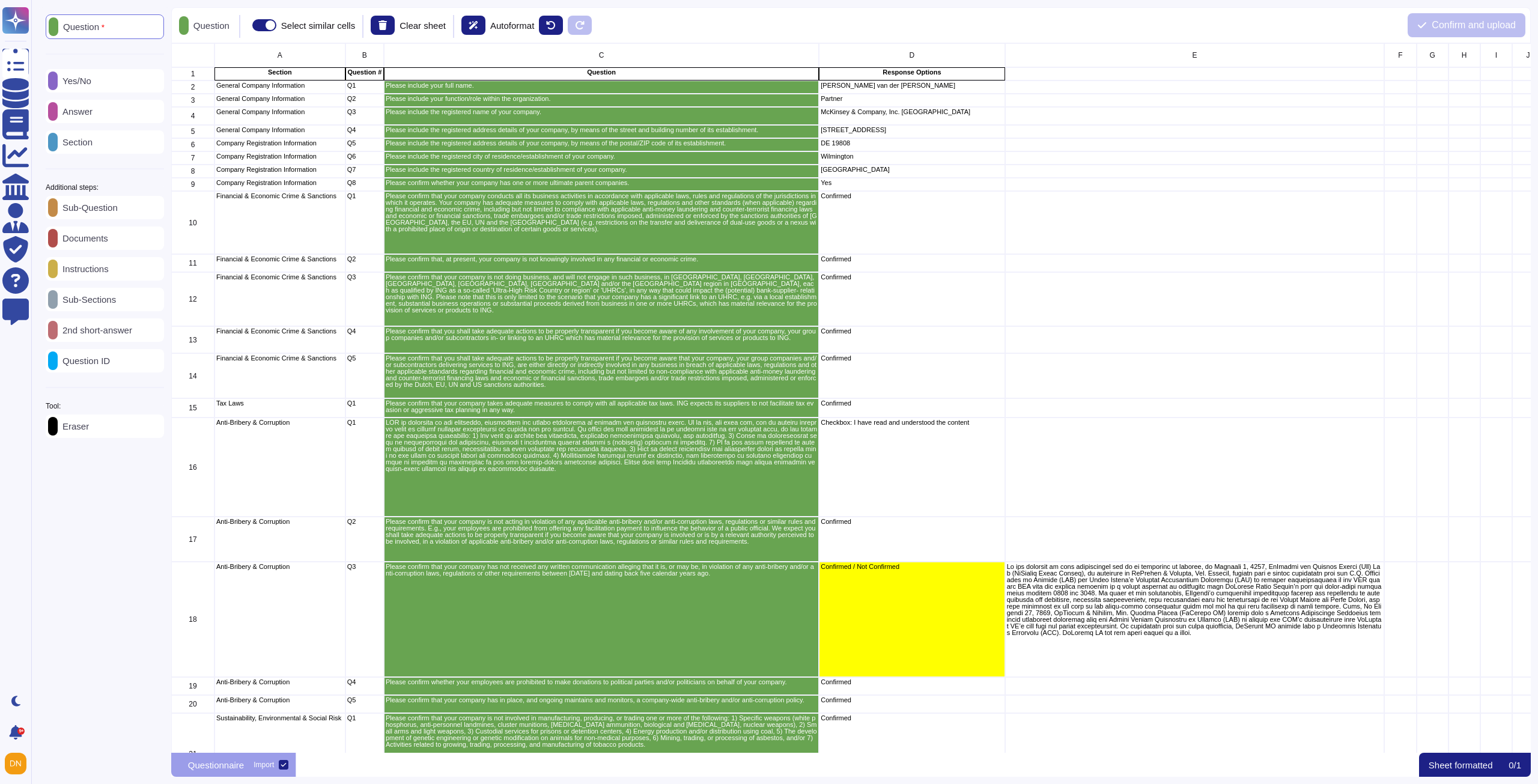
click at [90, 113] on p "Answer" at bounding box center [75, 111] width 35 height 9
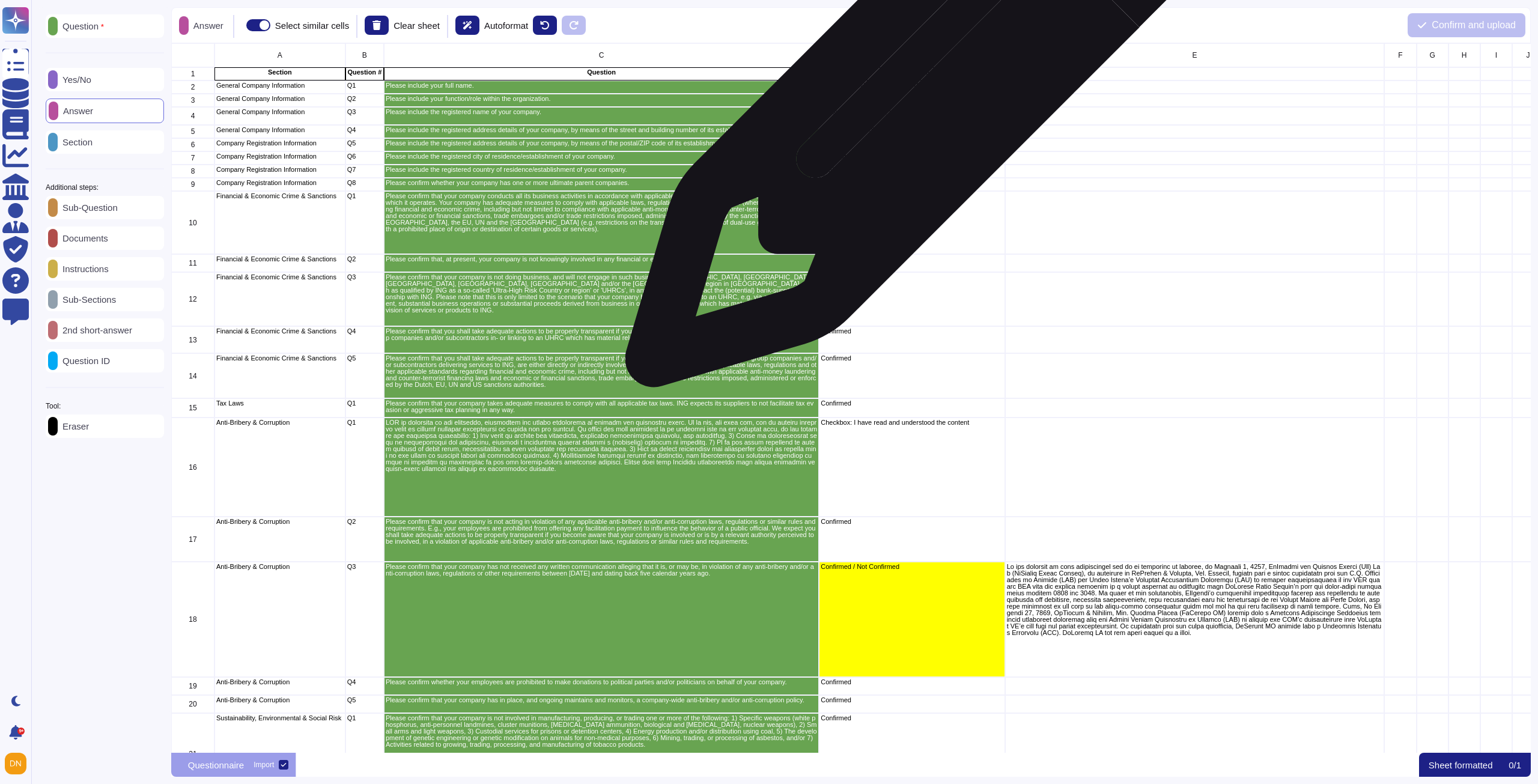
click at [925, 89] on div "[PERSON_NAME] van der [PERSON_NAME]" at bounding box center [911, 87] width 186 height 13
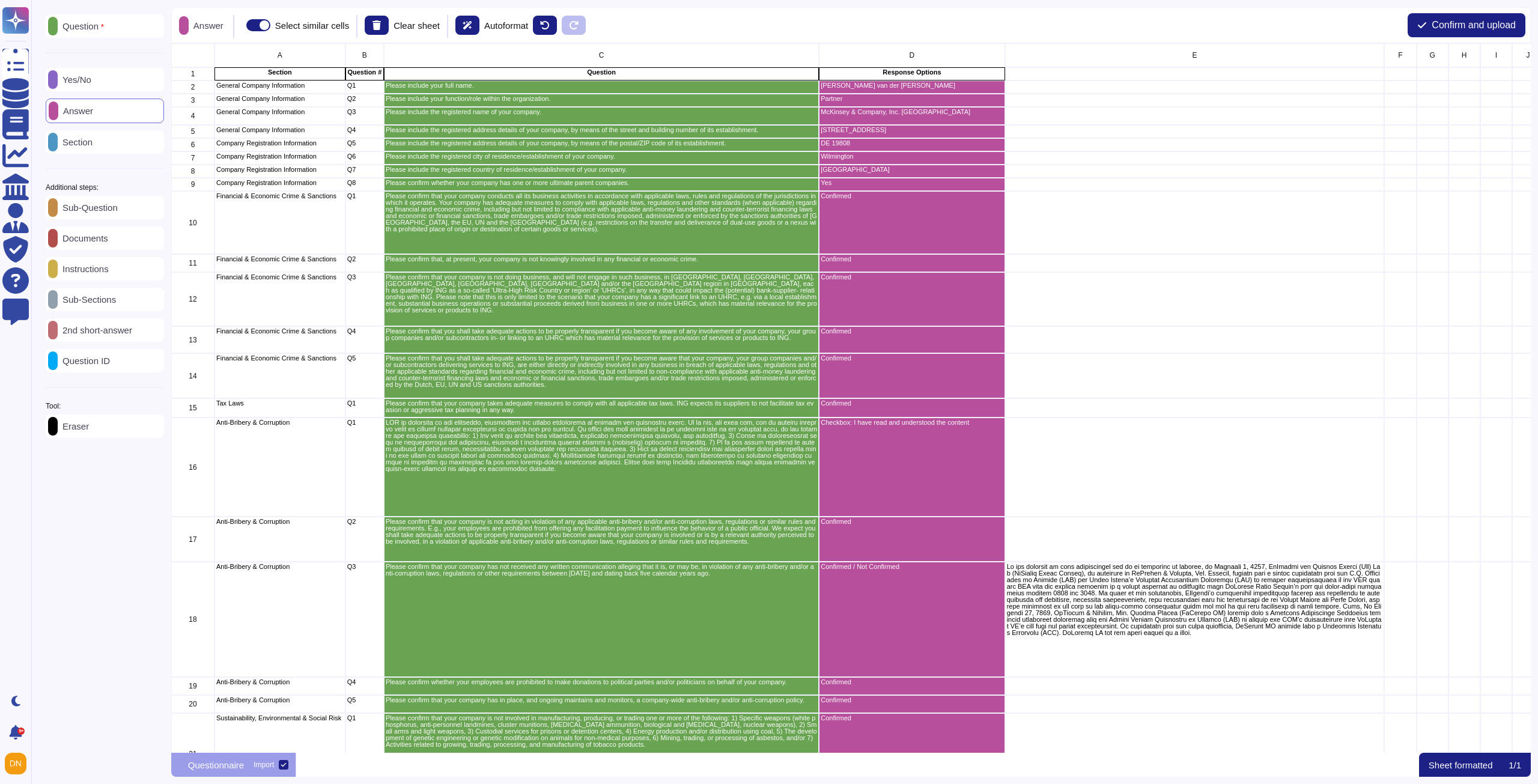
click at [113, 331] on p "2nd short-answer" at bounding box center [95, 330] width 74 height 9
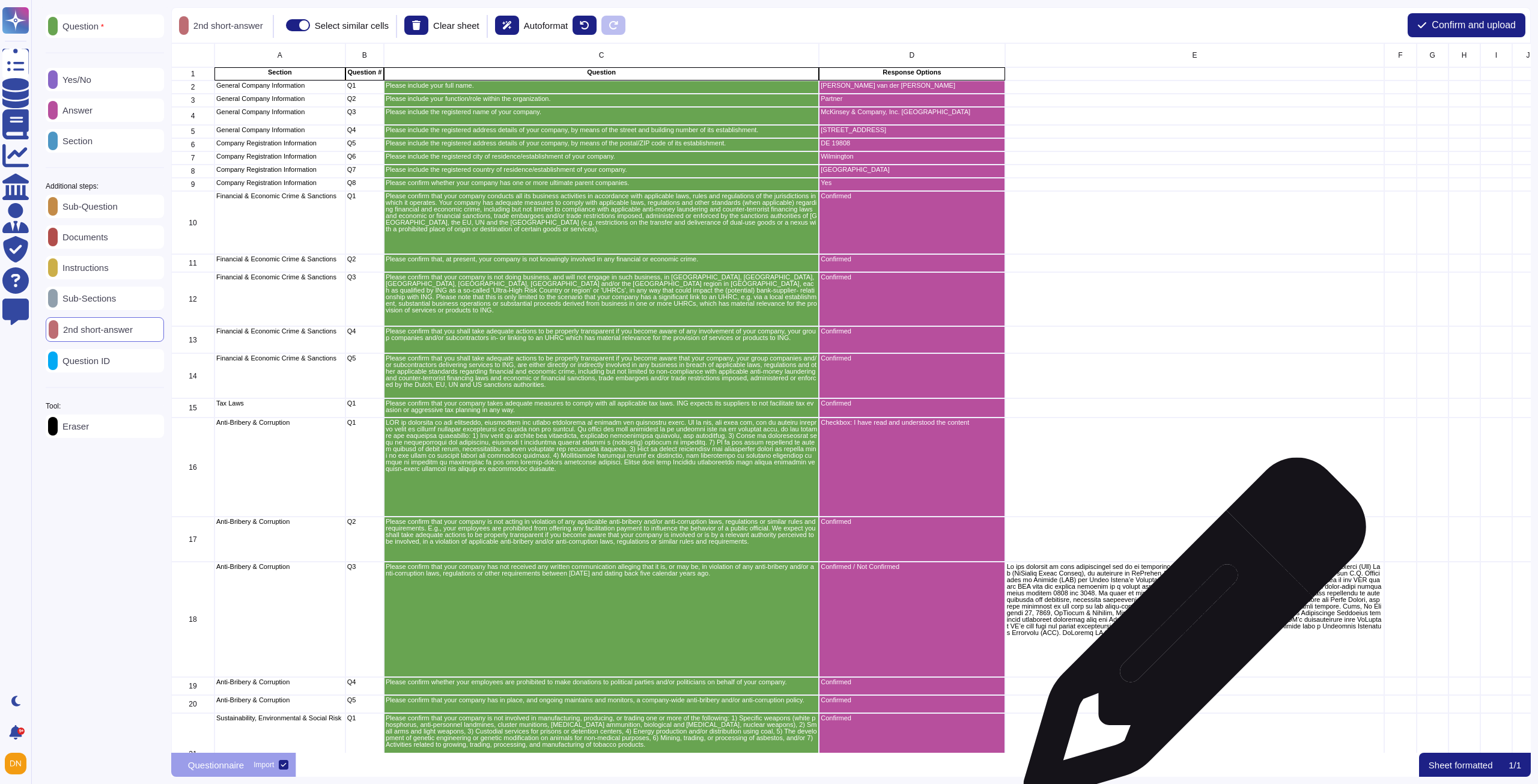
click at [1190, 635] on p "grid" at bounding box center [1194, 599] width 376 height 72
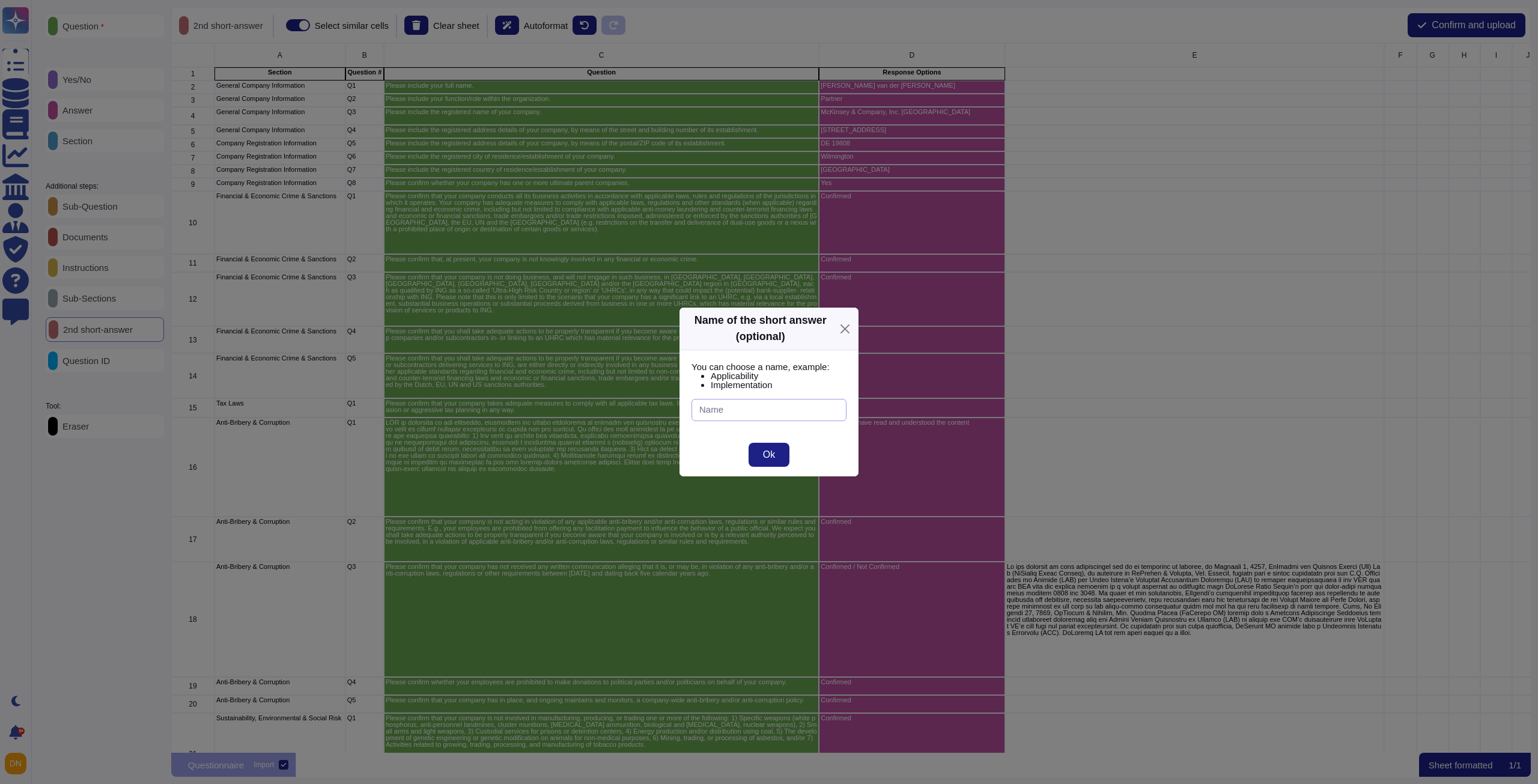
click at [763, 419] on input "text" at bounding box center [769, 409] width 155 height 22
type input "Comments"
click at [780, 458] on button "Ok" at bounding box center [769, 455] width 41 height 24
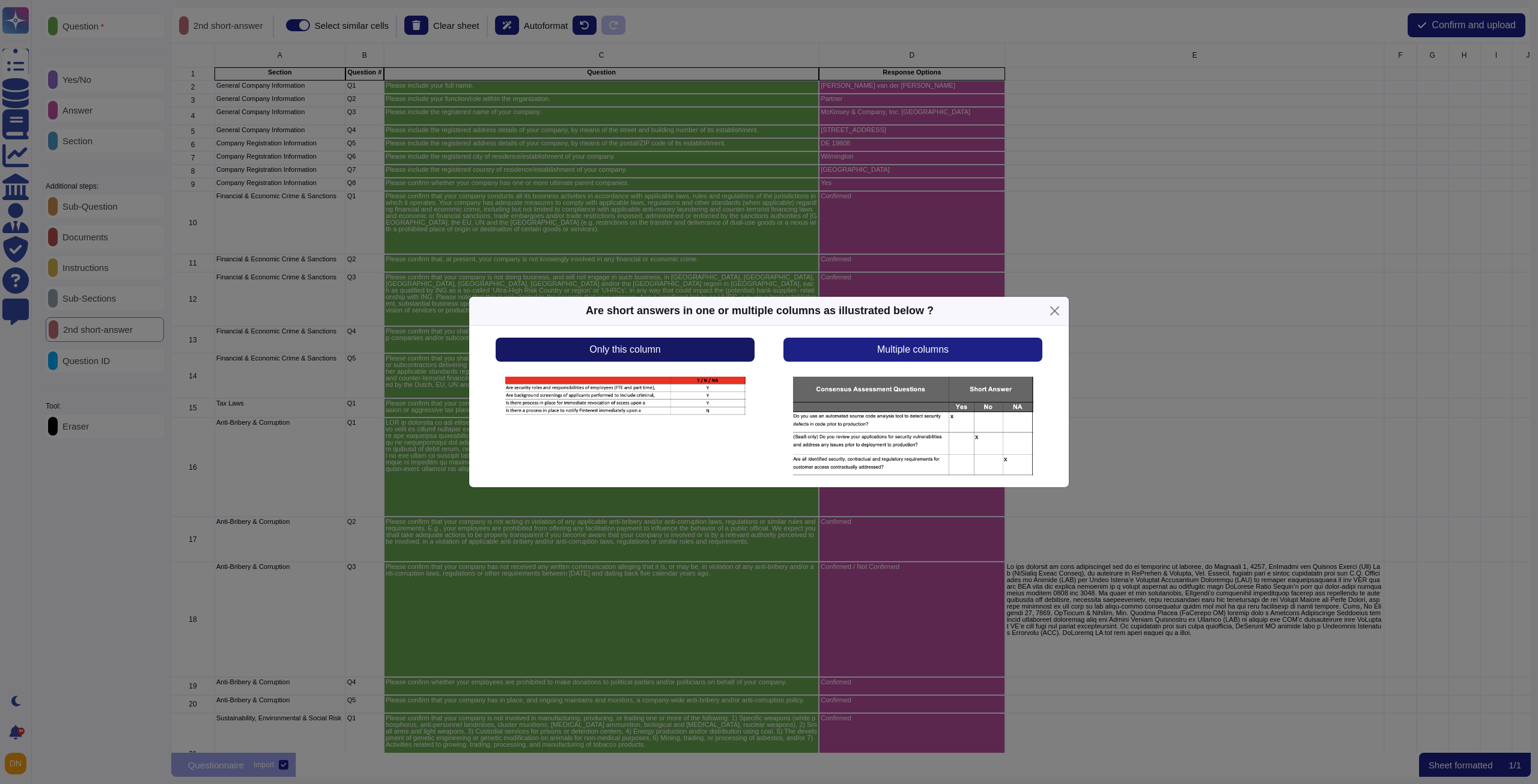
click at [697, 355] on button "Only this column" at bounding box center [625, 349] width 259 height 24
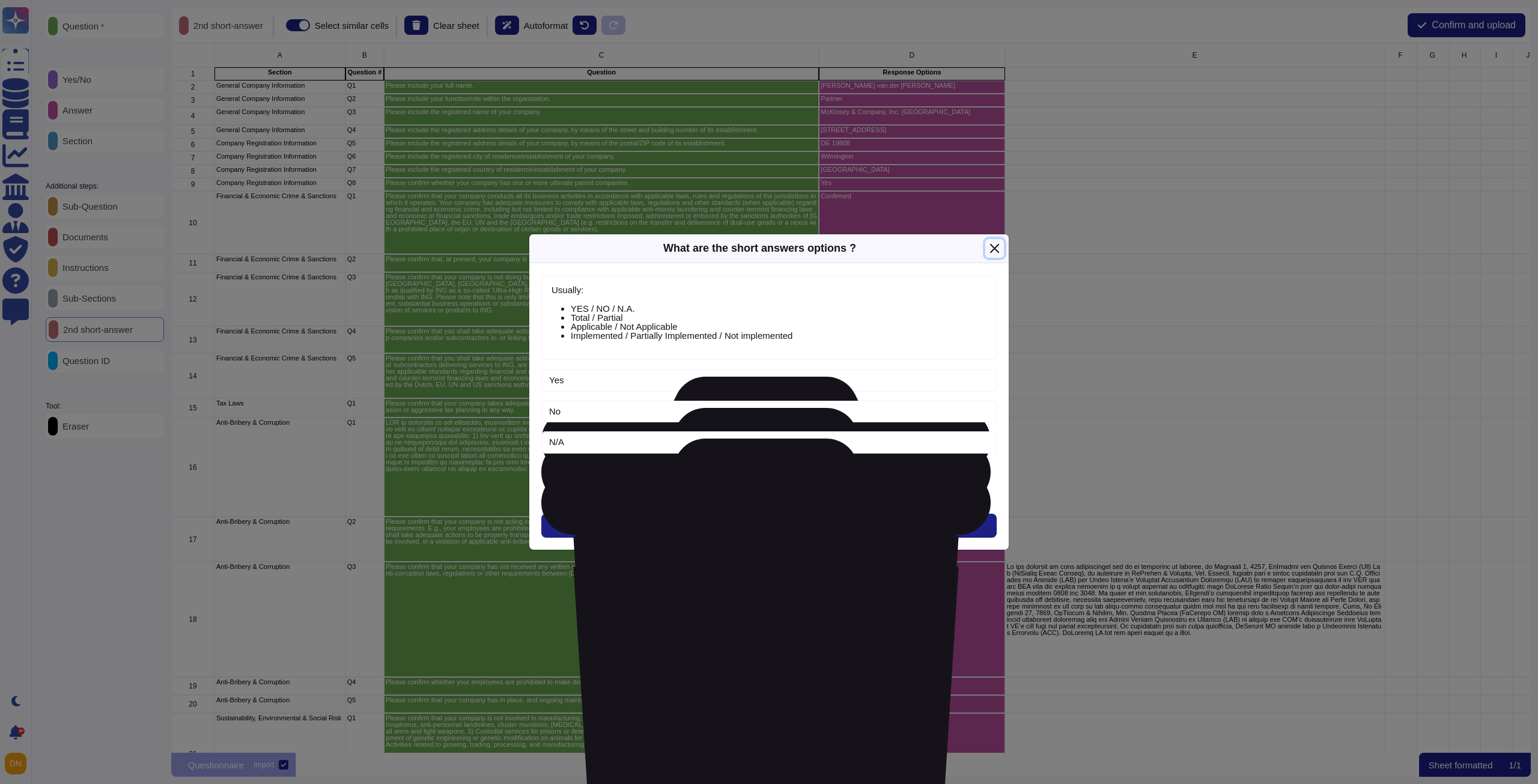
click at [993, 251] on button "Close" at bounding box center [994, 249] width 19 height 19
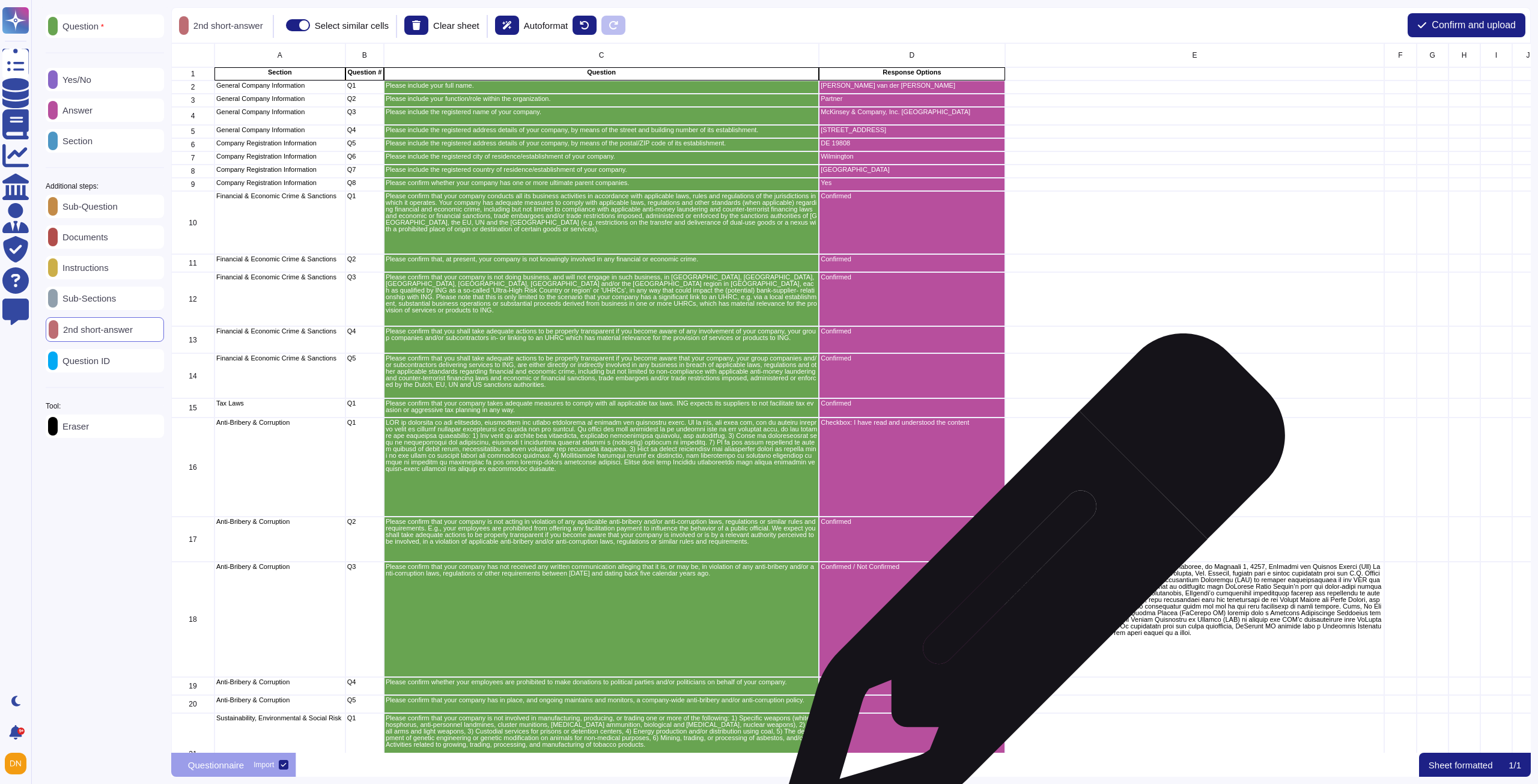
click at [1028, 592] on p "grid" at bounding box center [1194, 599] width 376 height 72
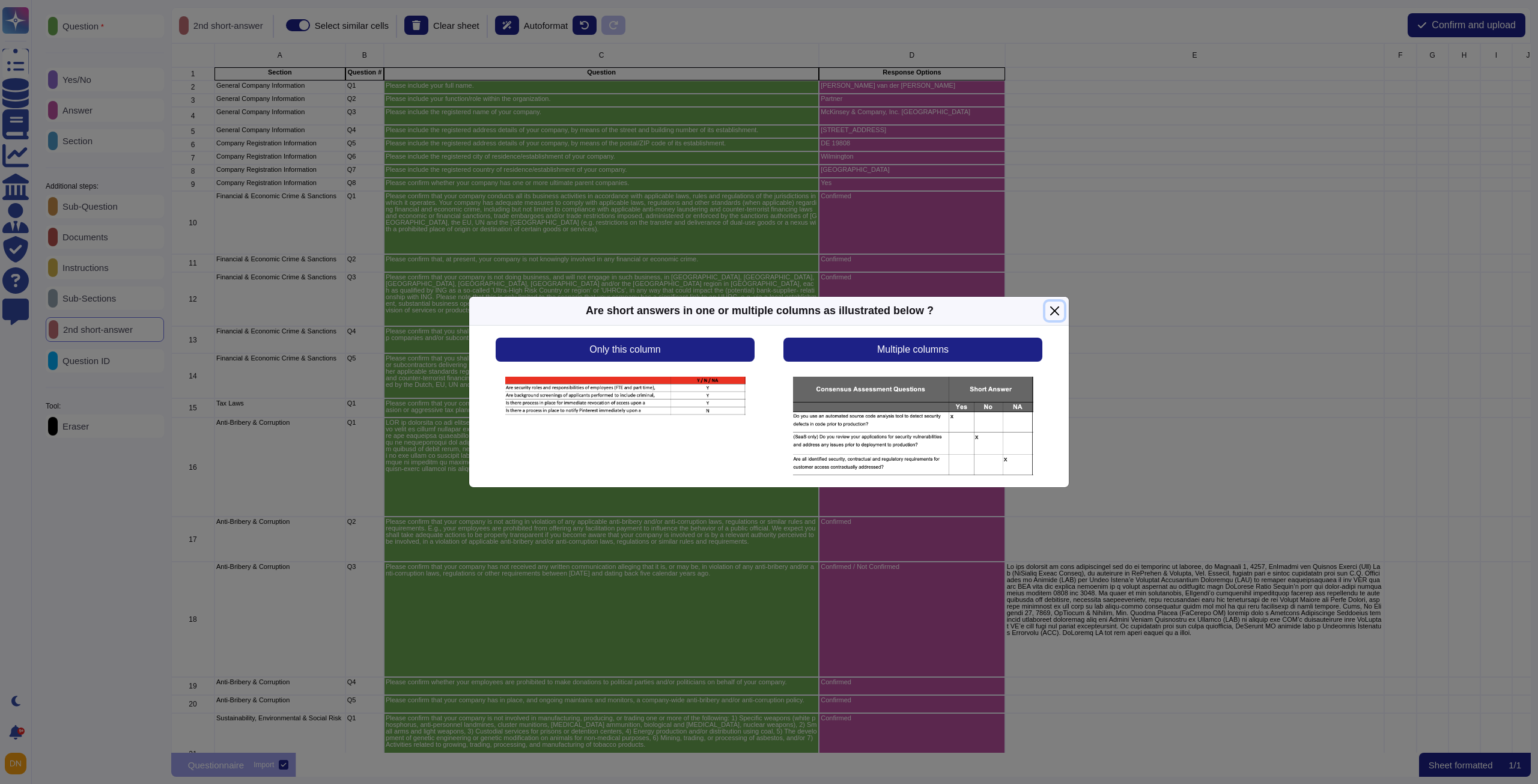
click at [1059, 314] on button "Close" at bounding box center [1055, 311] width 19 height 19
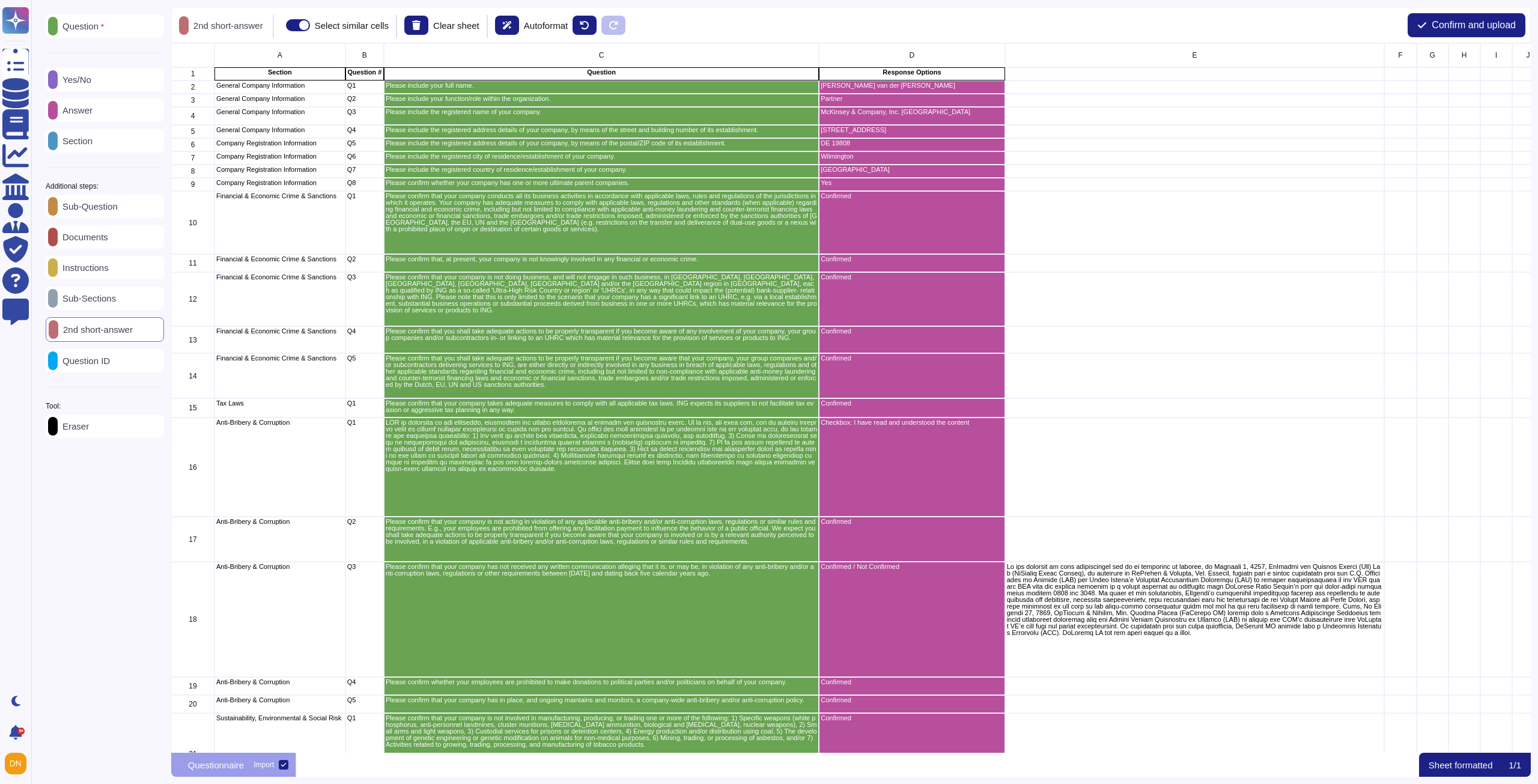
click at [88, 137] on p "Section" at bounding box center [75, 141] width 35 height 9
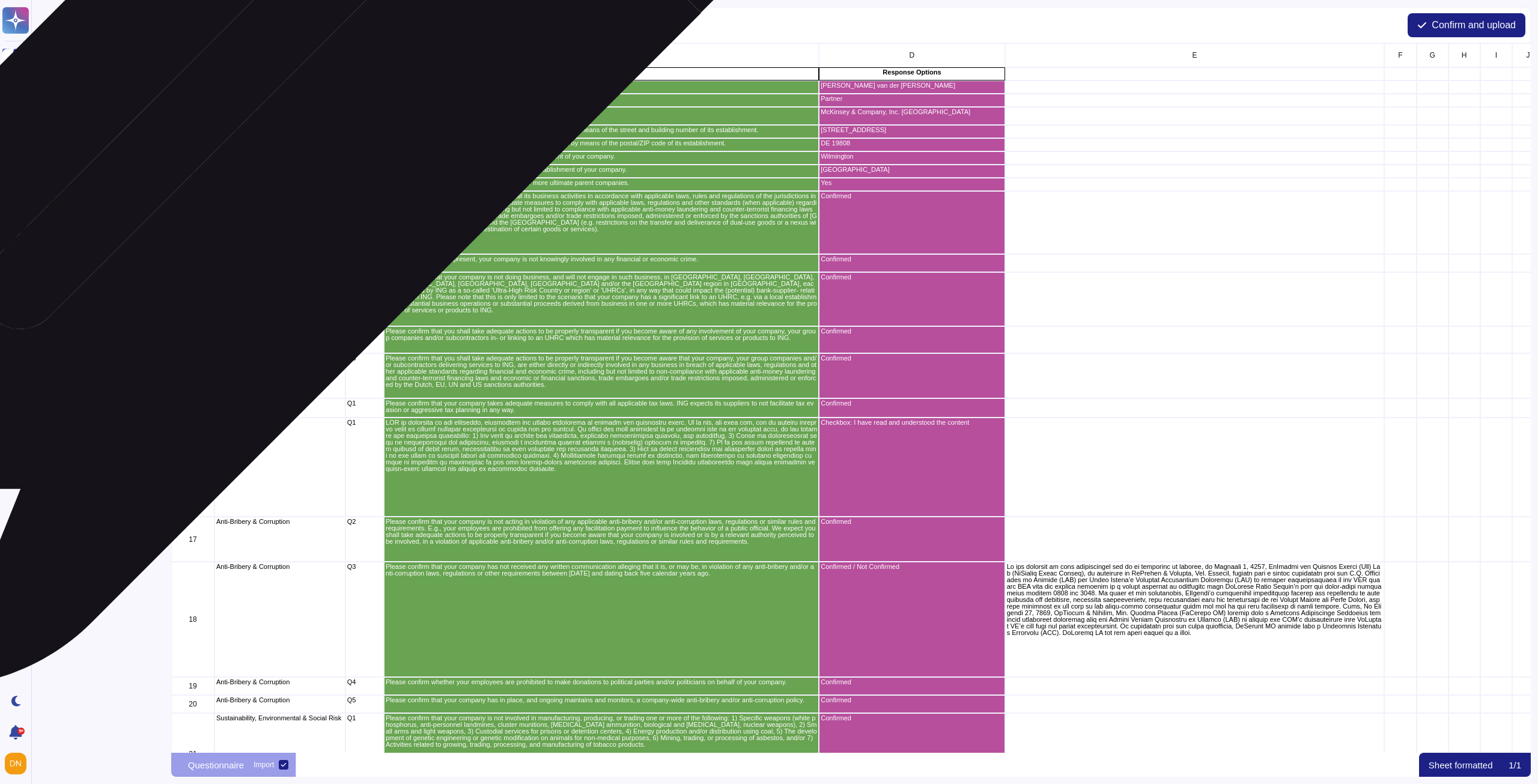
click at [258, 137] on div "General Company Information" at bounding box center [280, 131] width 131 height 13
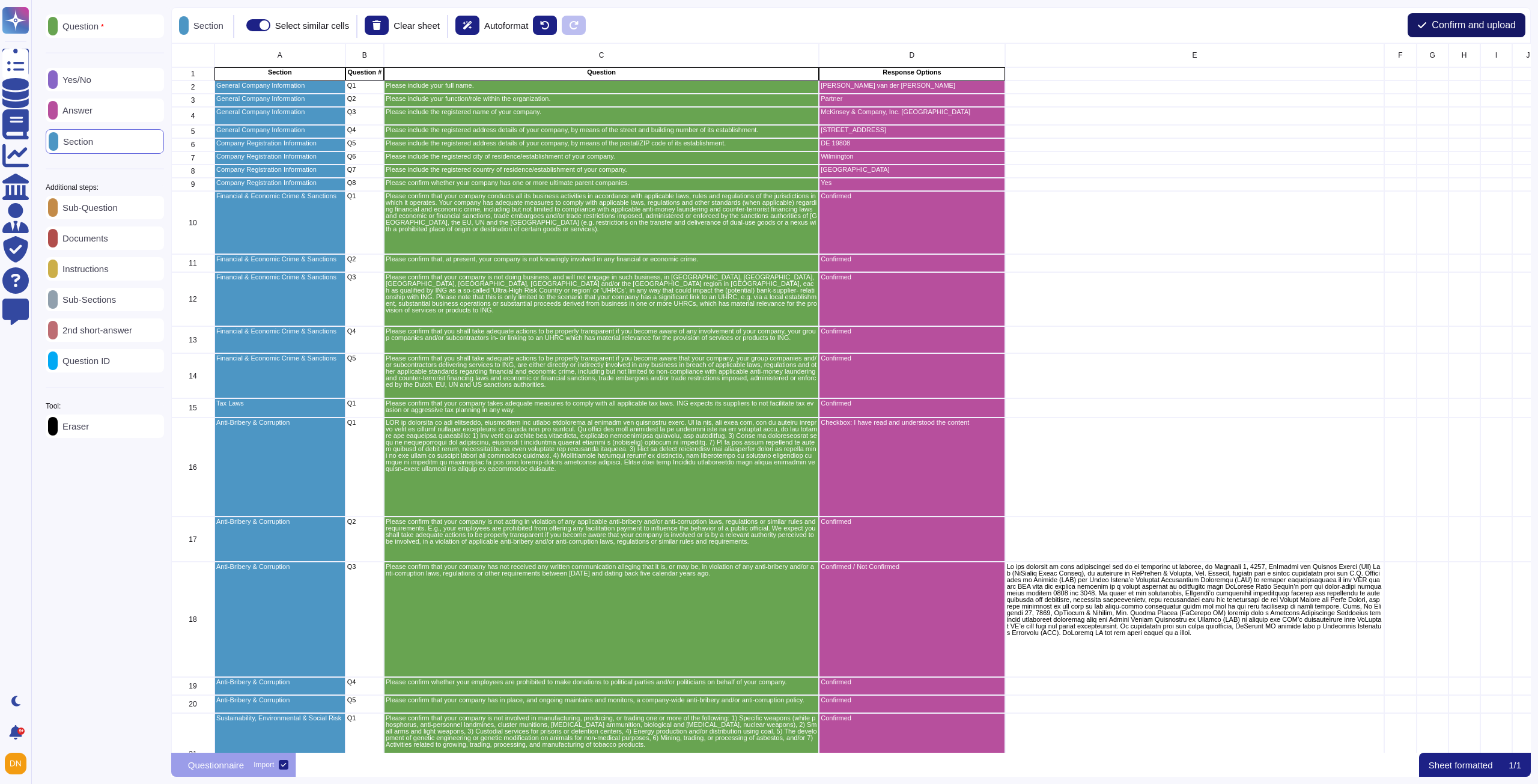
click at [1310, 20] on span "Confirm and upload" at bounding box center [1474, 25] width 84 height 9
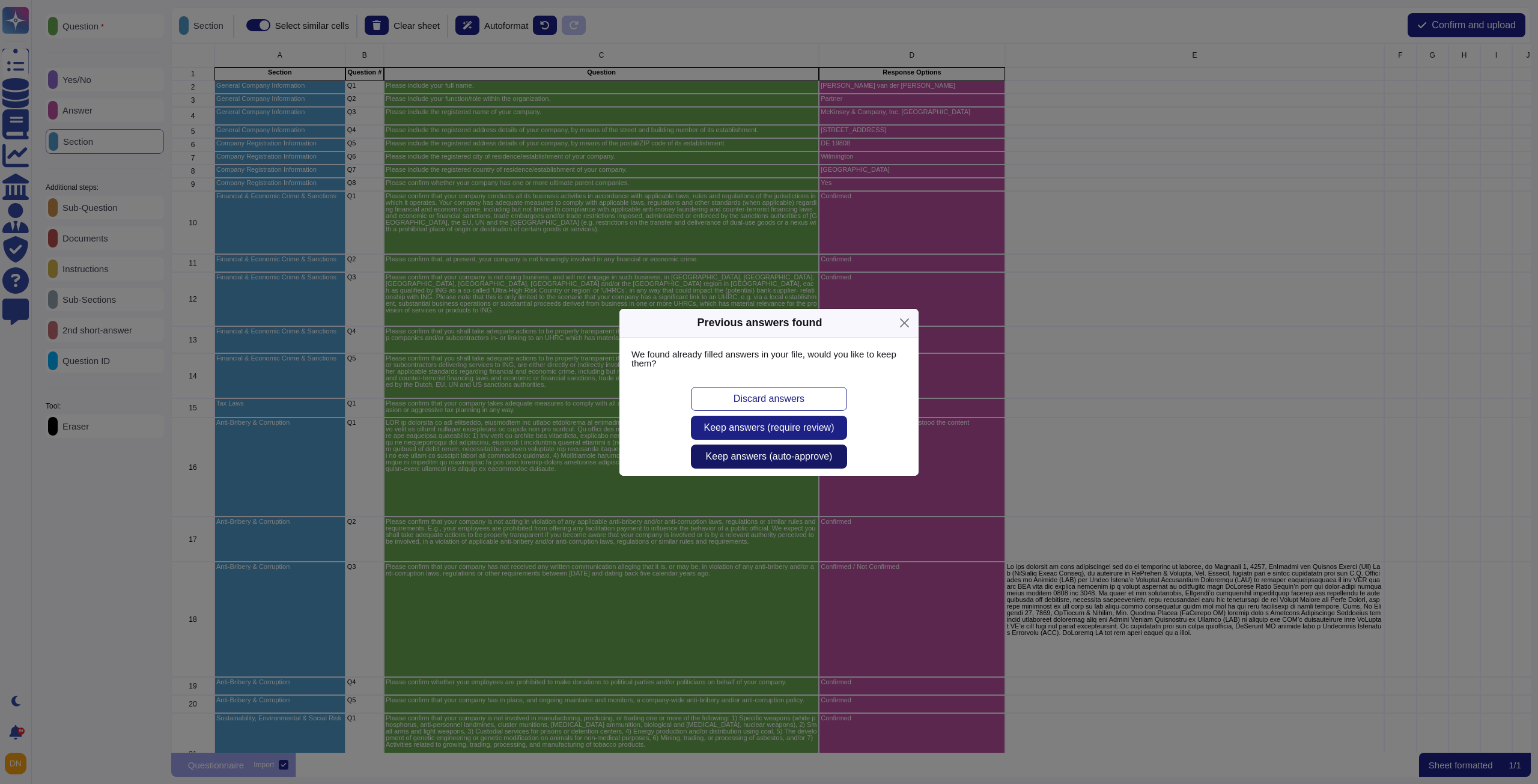
click at [800, 455] on span "Keep answers (auto-approve)" at bounding box center [769, 456] width 127 height 9
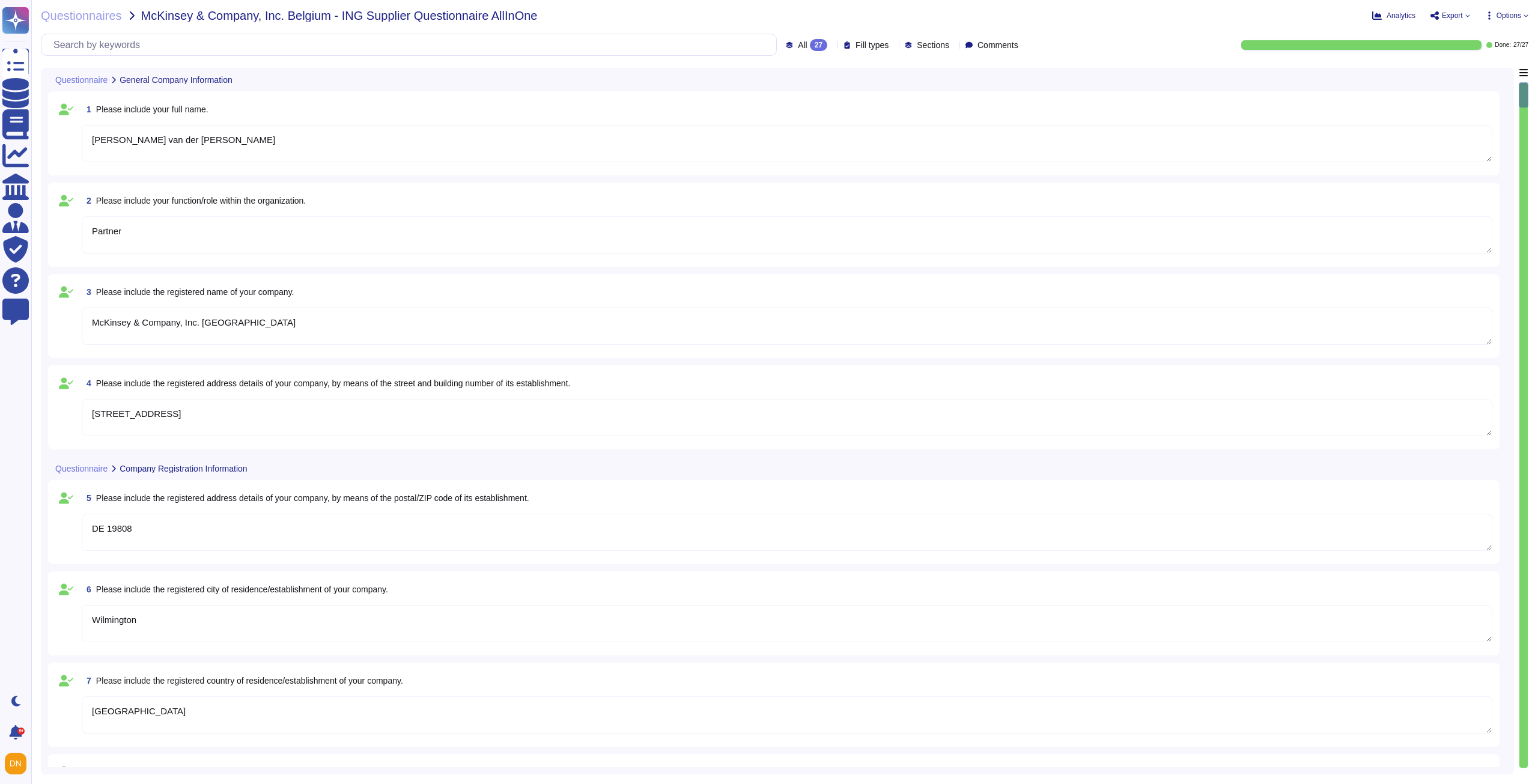
type textarea "[PERSON_NAME] van der [PERSON_NAME]"
type textarea "Partner"
type textarea "McKinsey & Company, Inc. [GEOGRAPHIC_DATA]"
type textarea "[STREET_ADDRESS]"
type textarea "DE 19808"
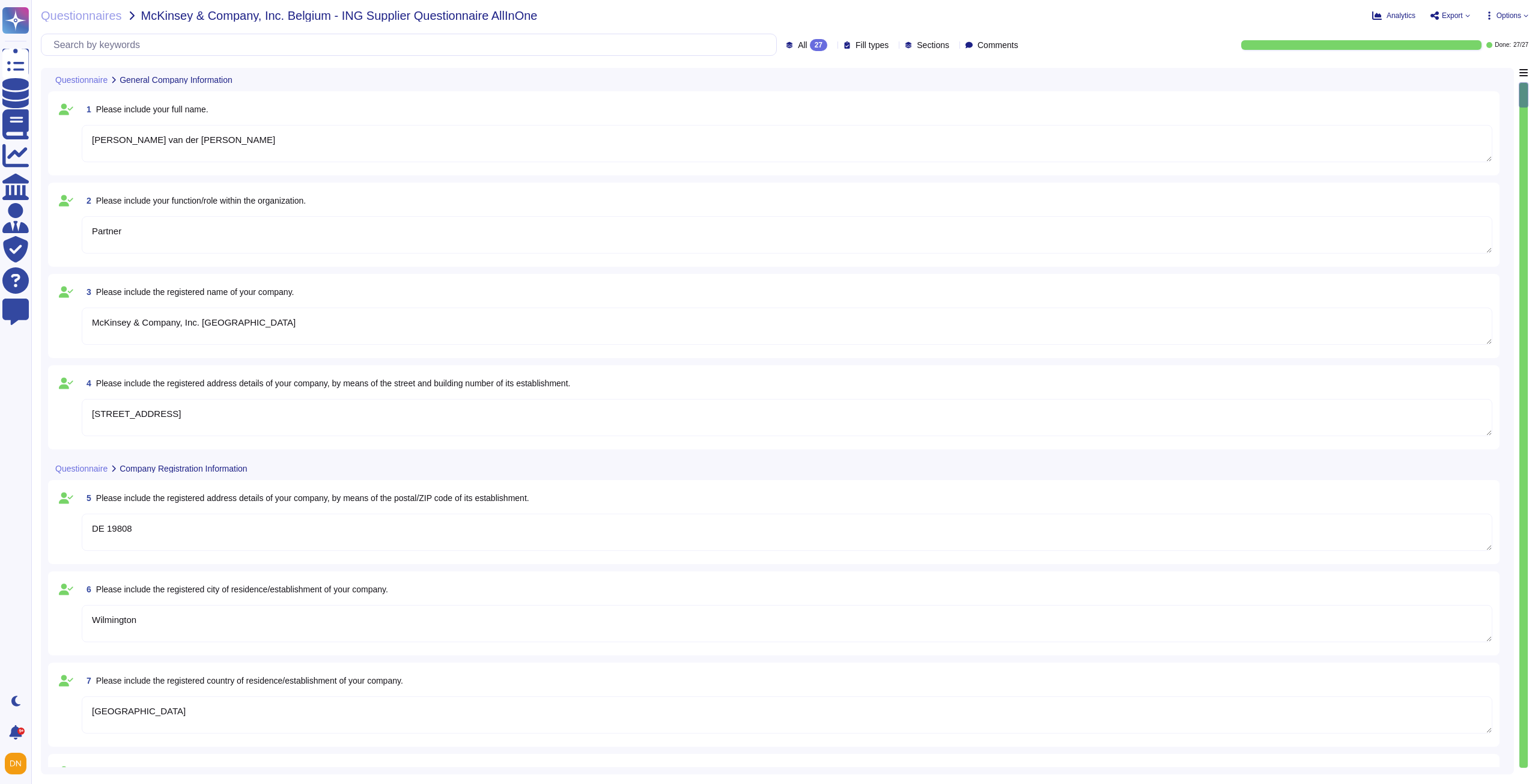
type textarea "Wilmington"
type textarea "[GEOGRAPHIC_DATA]"
type textarea "Yes"
type textarea "Confirmed"
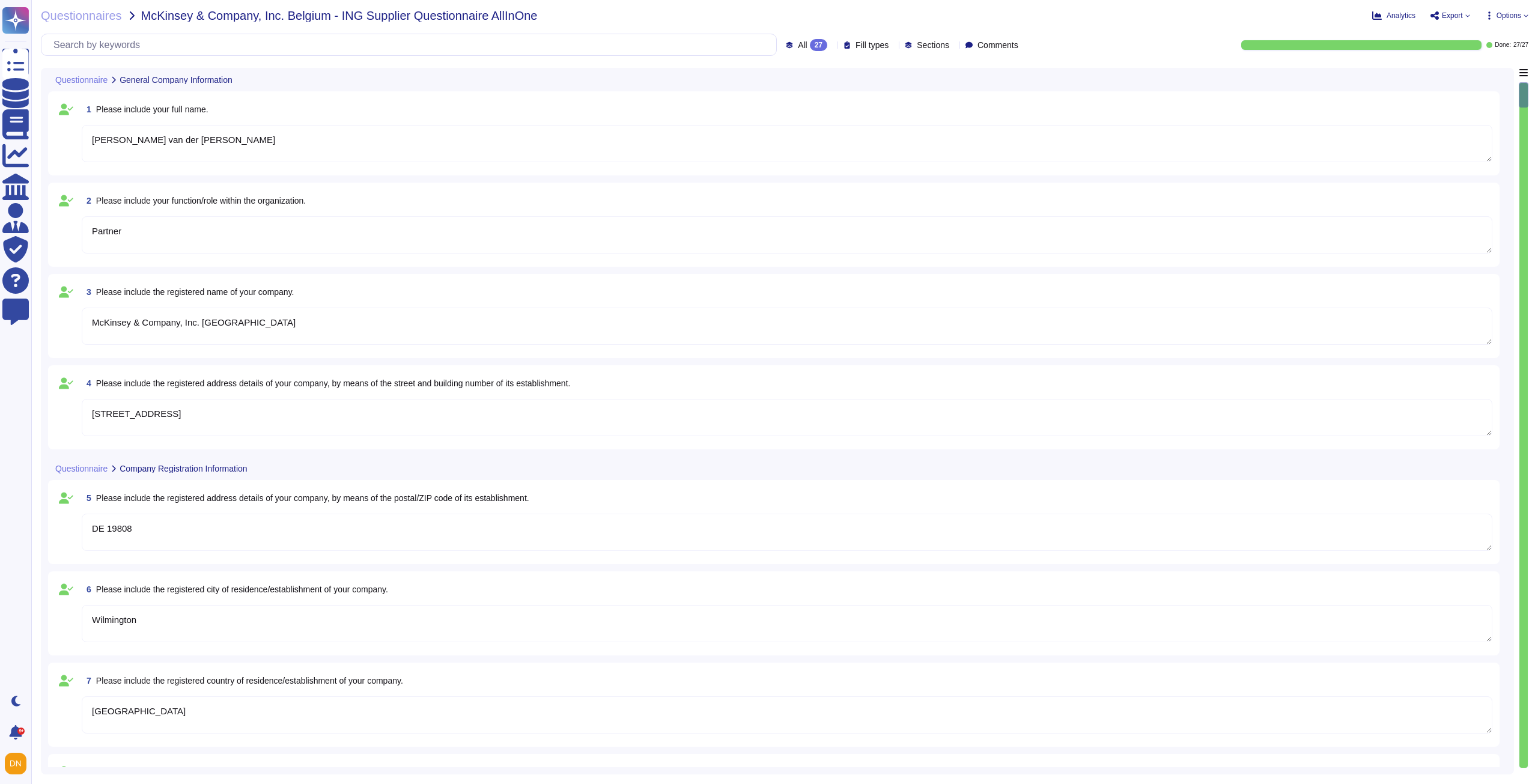
type textarea "Confirmed"
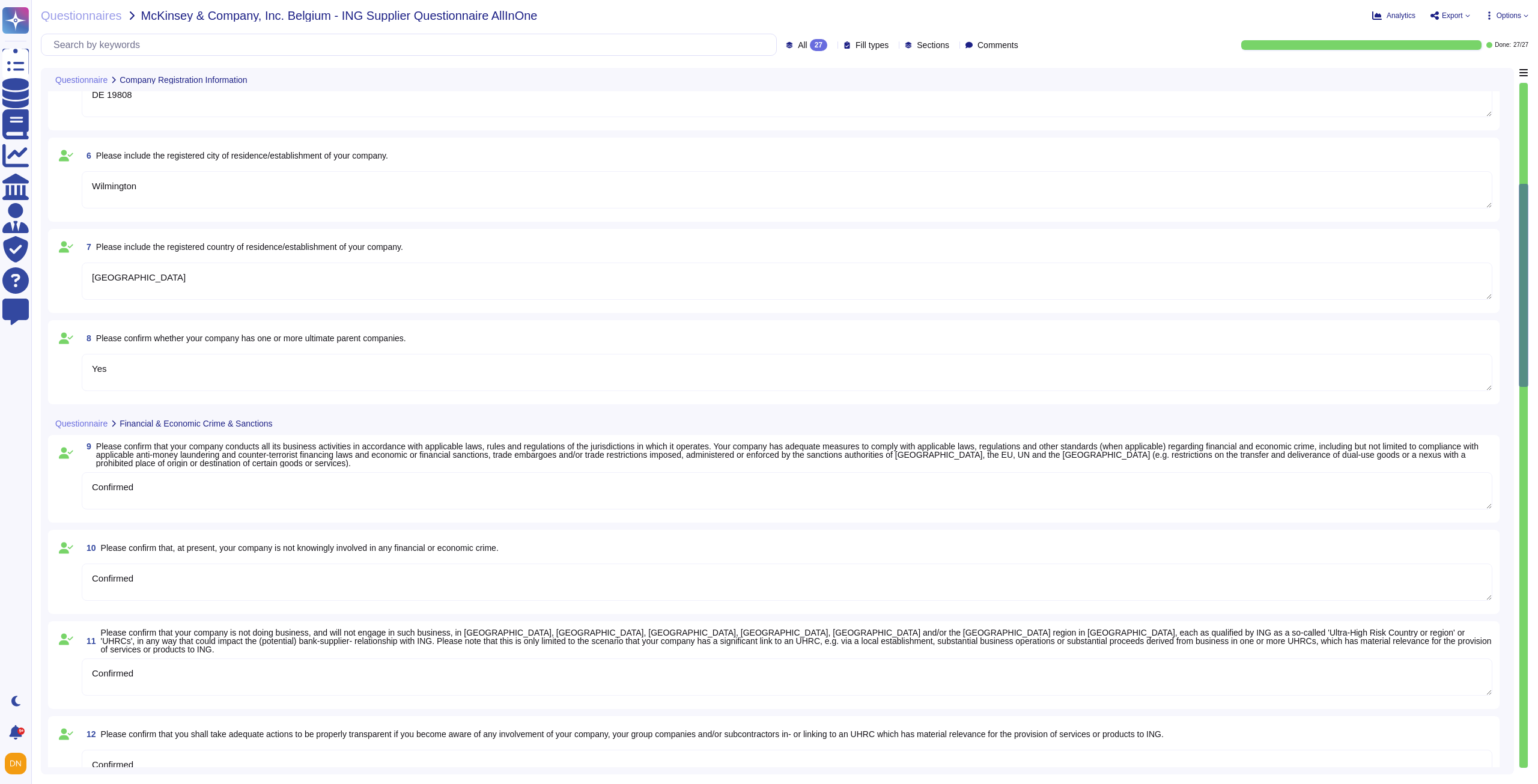
type textarea "Confirmed"
type textarea "Checkbox: I have read and understood the content"
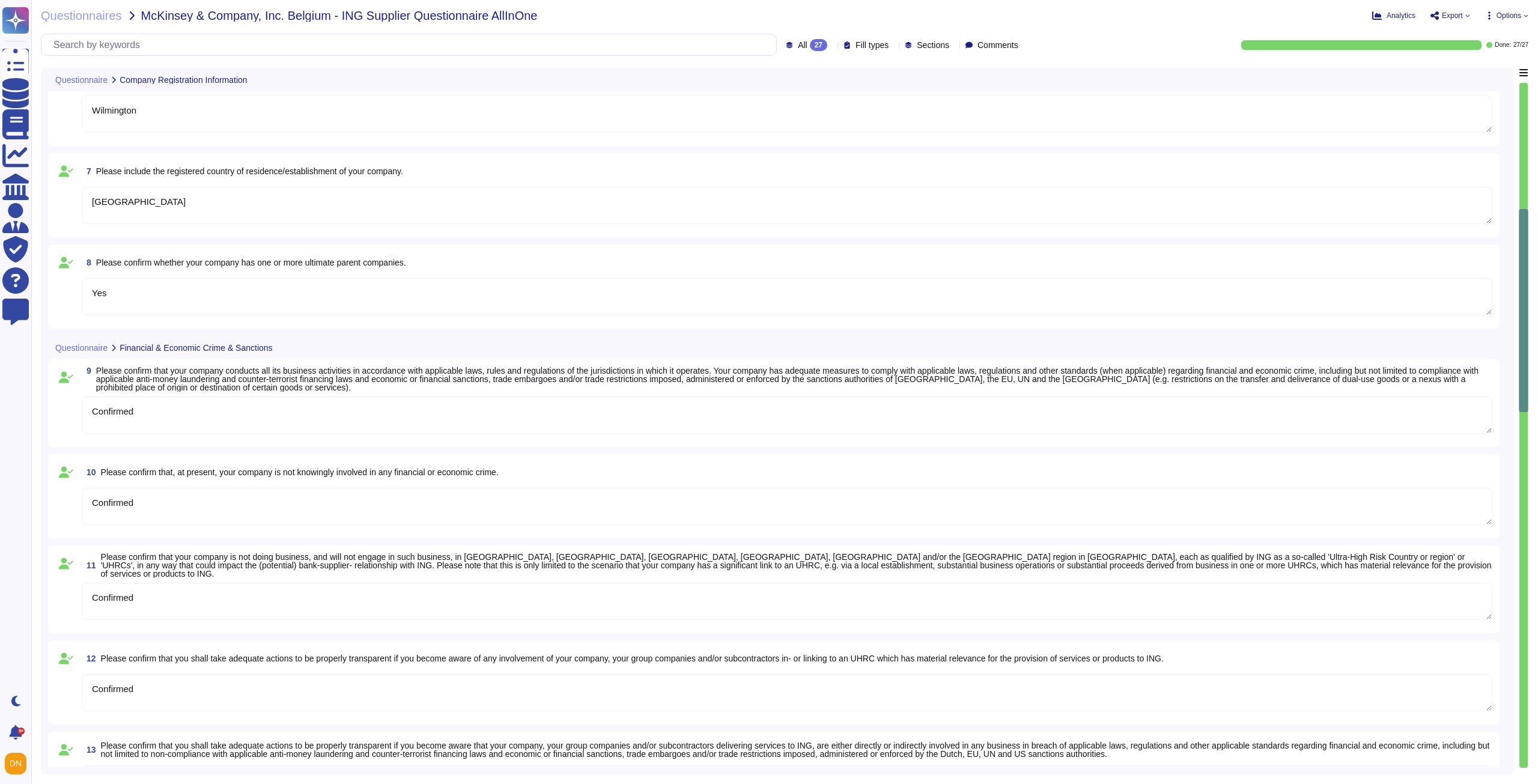
type textarea "Confirmed"
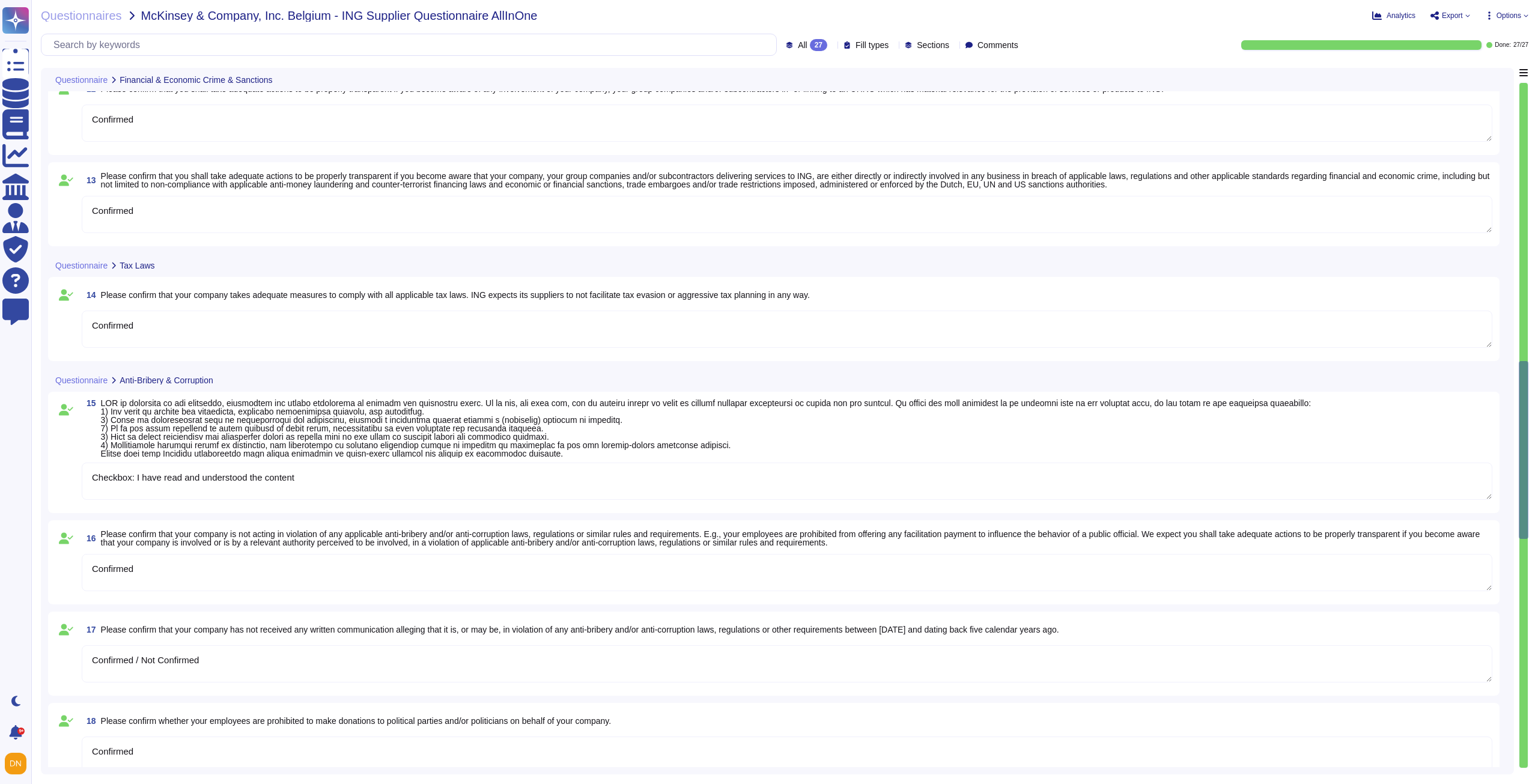
type textarea "Confirmed / Not Confirmed"
type textarea "Confirmed"
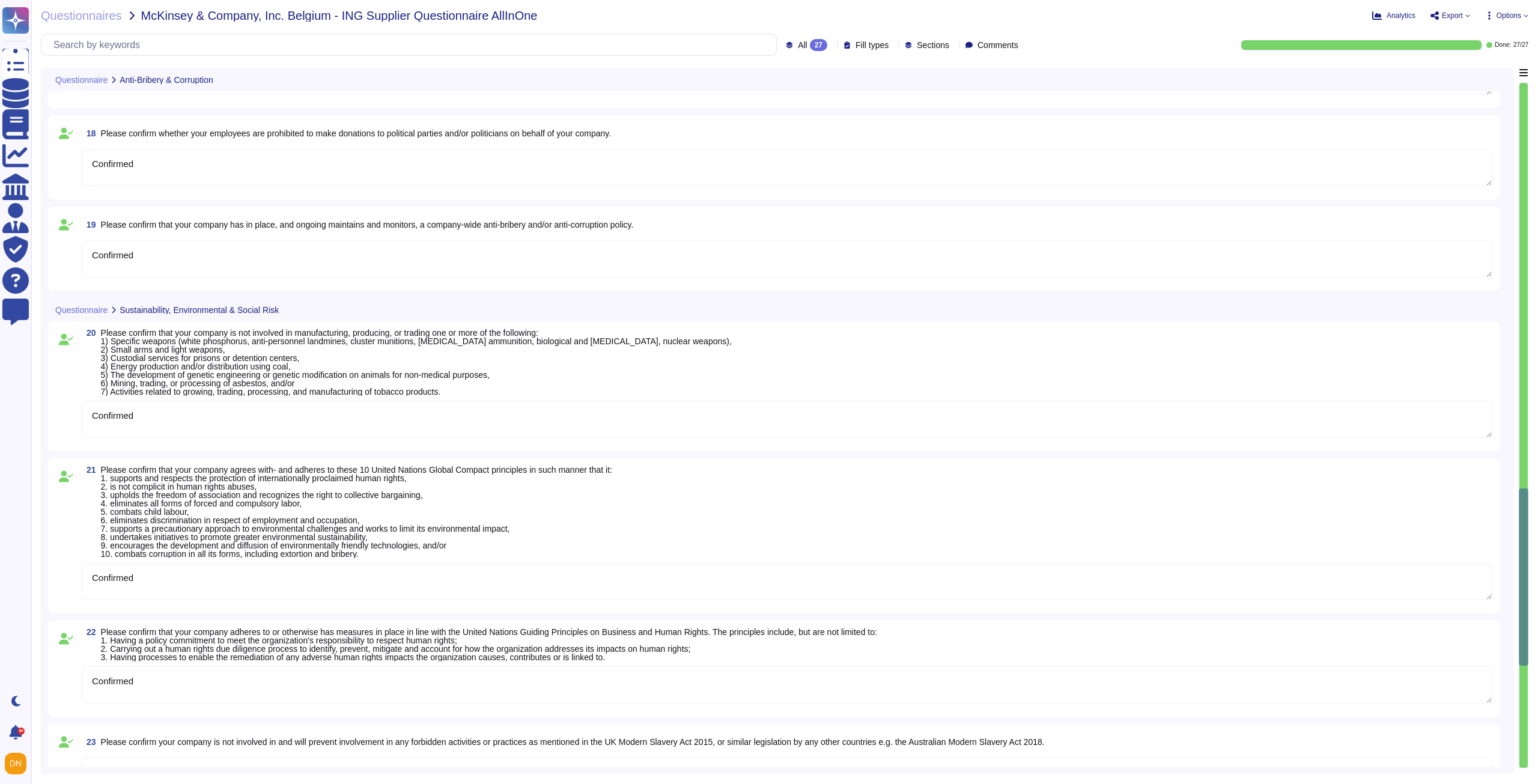
type textarea "Confirmed"
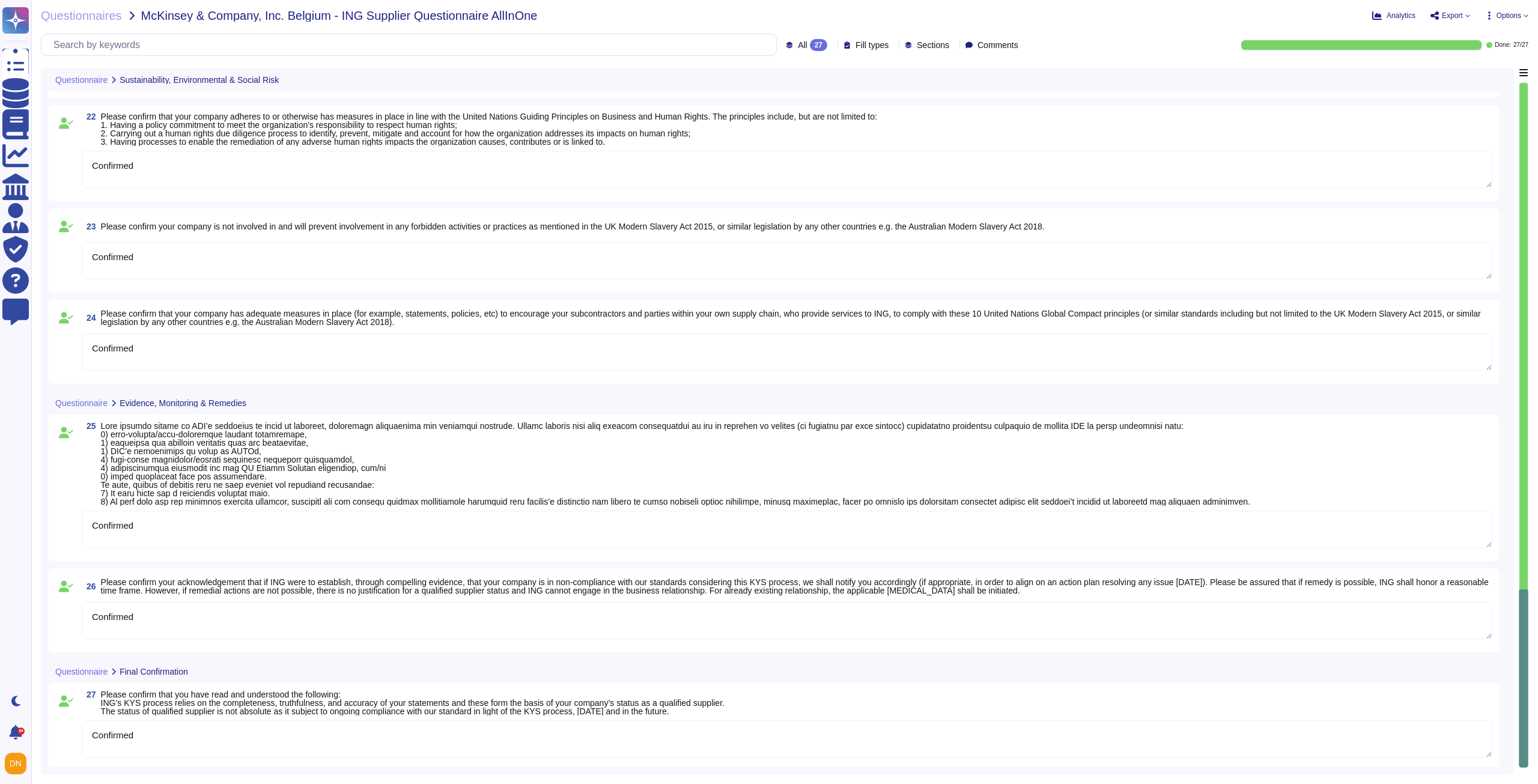
type textarea "Confirmed"
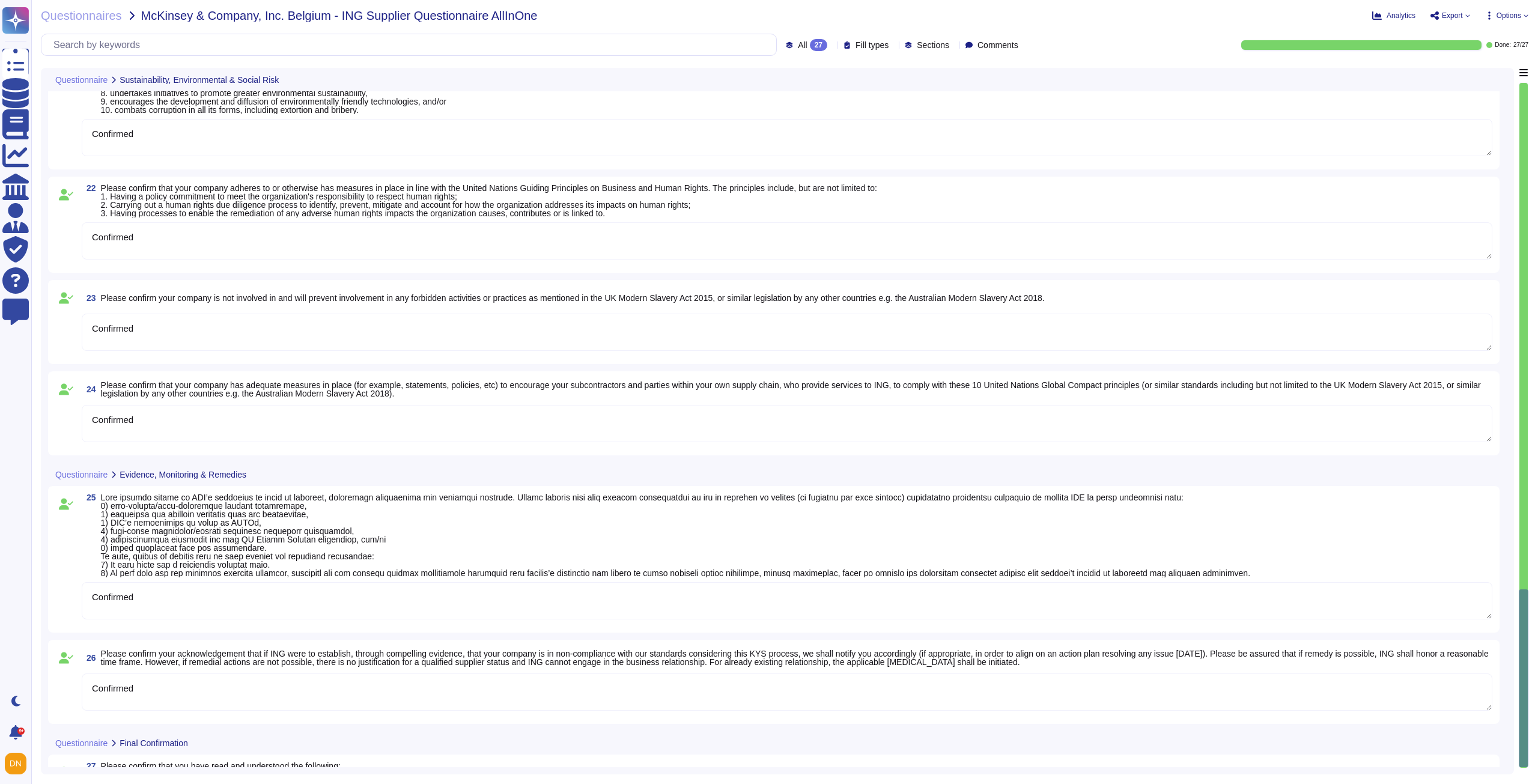
scroll to position [1865, 0]
